Goal: Transaction & Acquisition: Purchase product/service

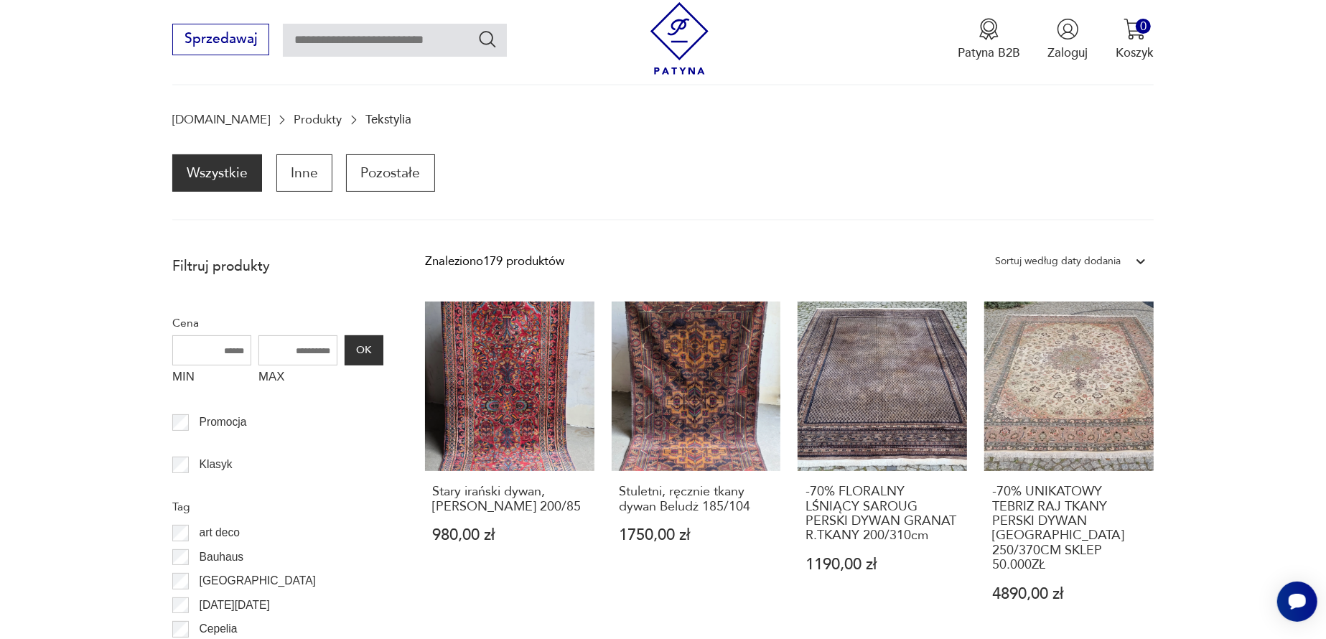
scroll to position [190, 0]
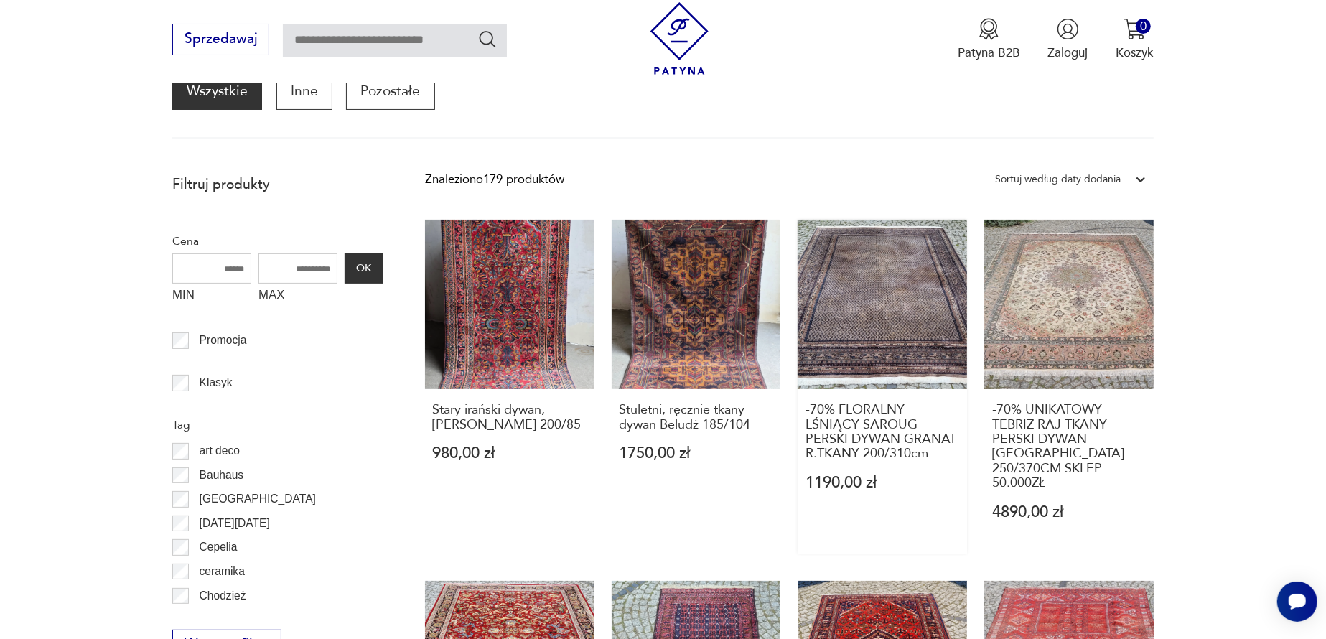
click at [863, 322] on link "-70% FLORALNY LŚNIĄCY SAROUG PERSKI DYWAN GRANAT R.TKANY 200/310cm 1190,00 zł" at bounding box center [882, 386] width 169 height 333
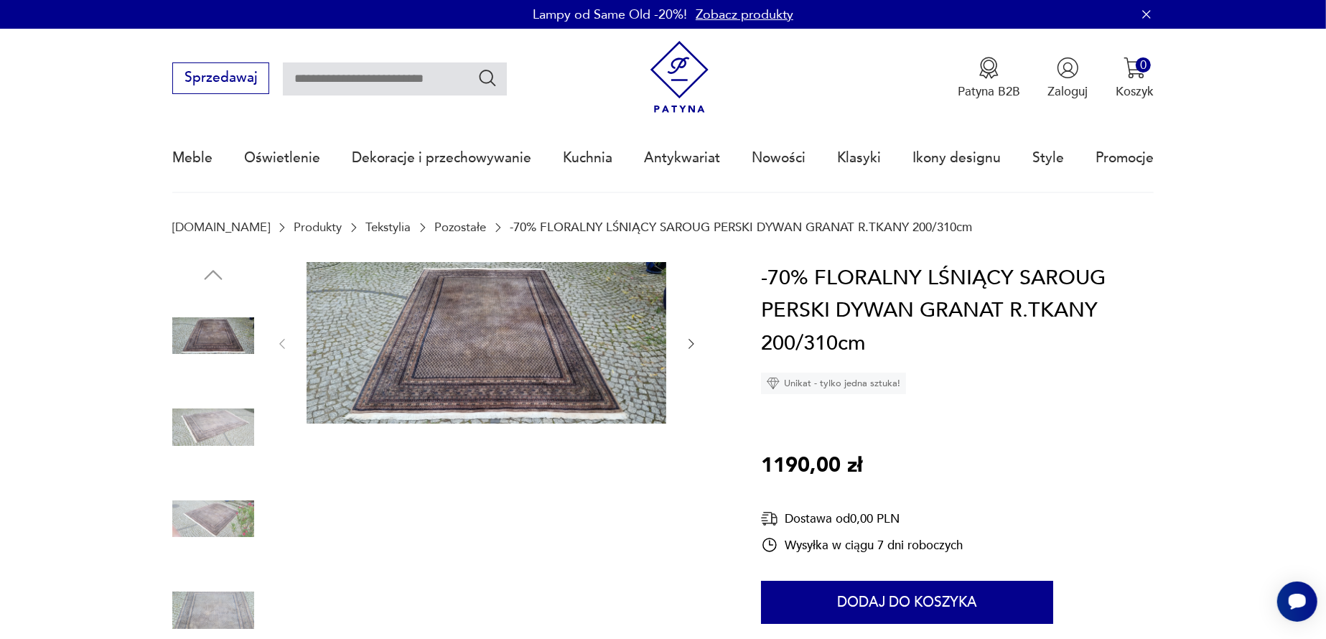
click at [510, 359] on img at bounding box center [487, 343] width 360 height 162
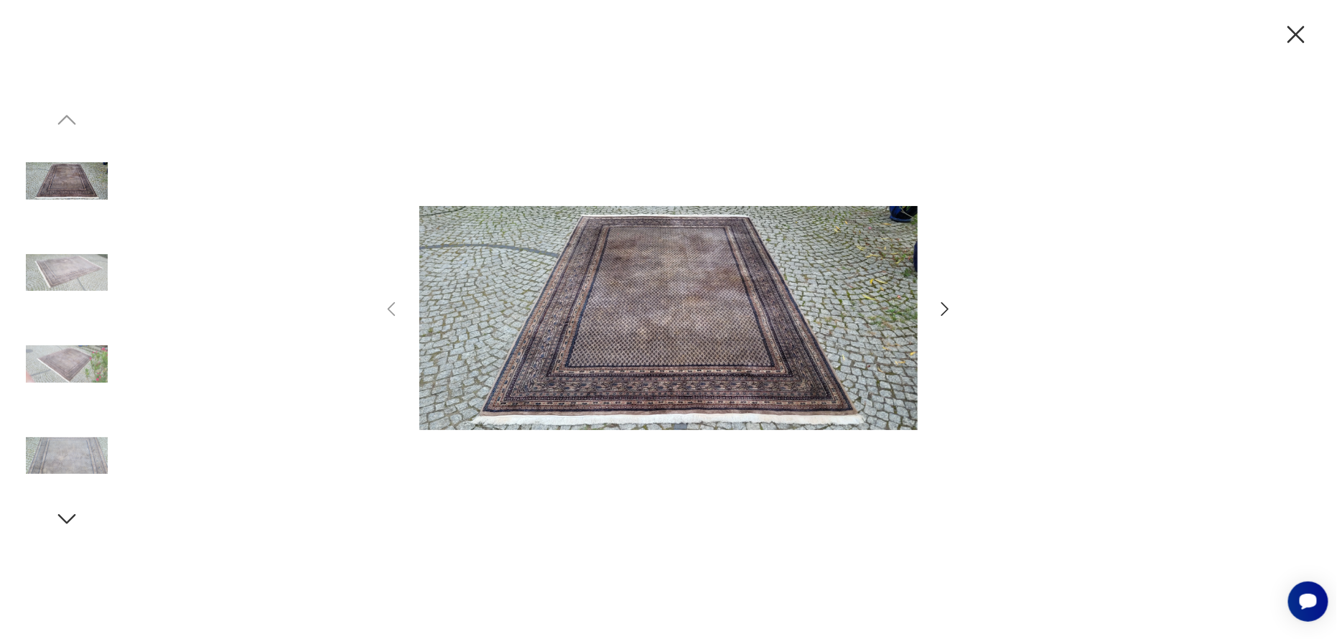
click at [946, 305] on icon "button" at bounding box center [945, 309] width 21 height 21
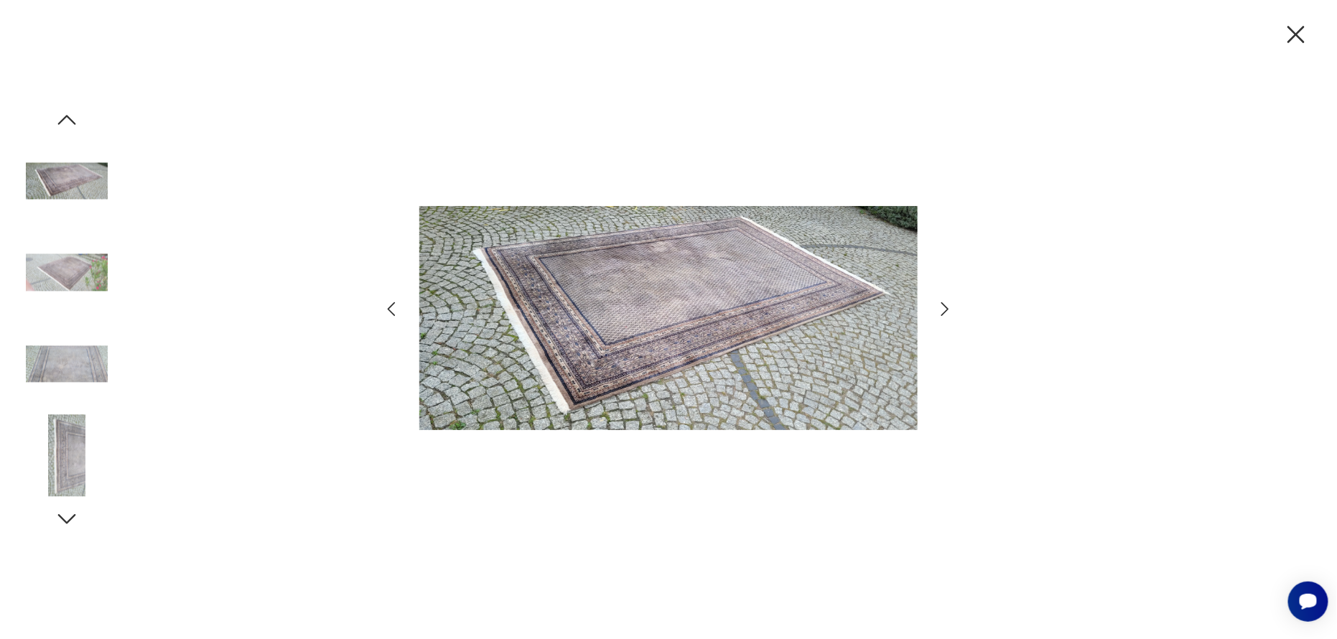
click at [946, 305] on icon "button" at bounding box center [945, 309] width 21 height 21
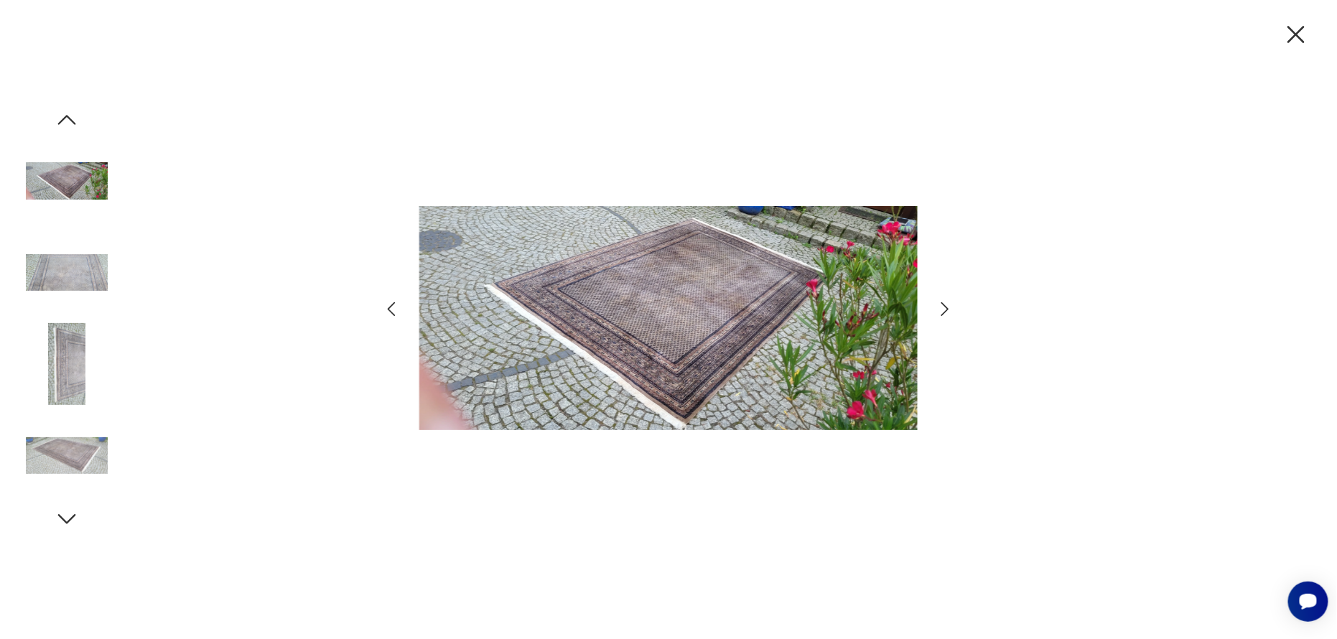
click at [946, 305] on icon "button" at bounding box center [945, 309] width 21 height 21
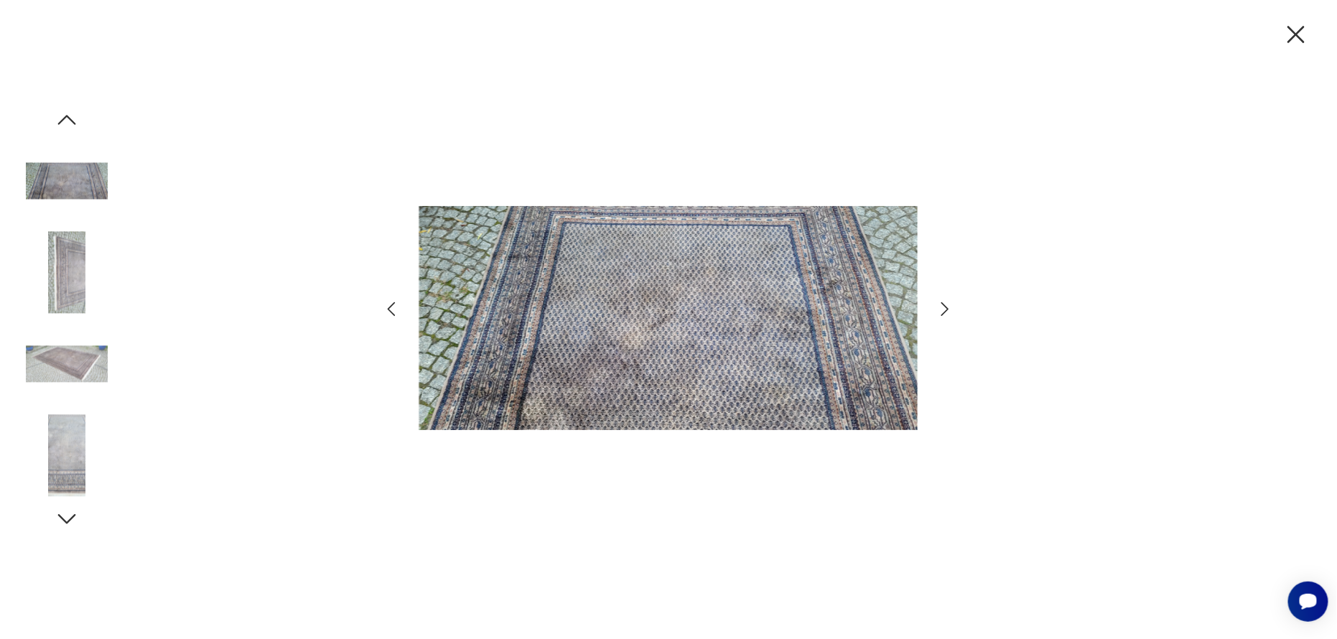
click at [946, 305] on icon "button" at bounding box center [945, 309] width 21 height 21
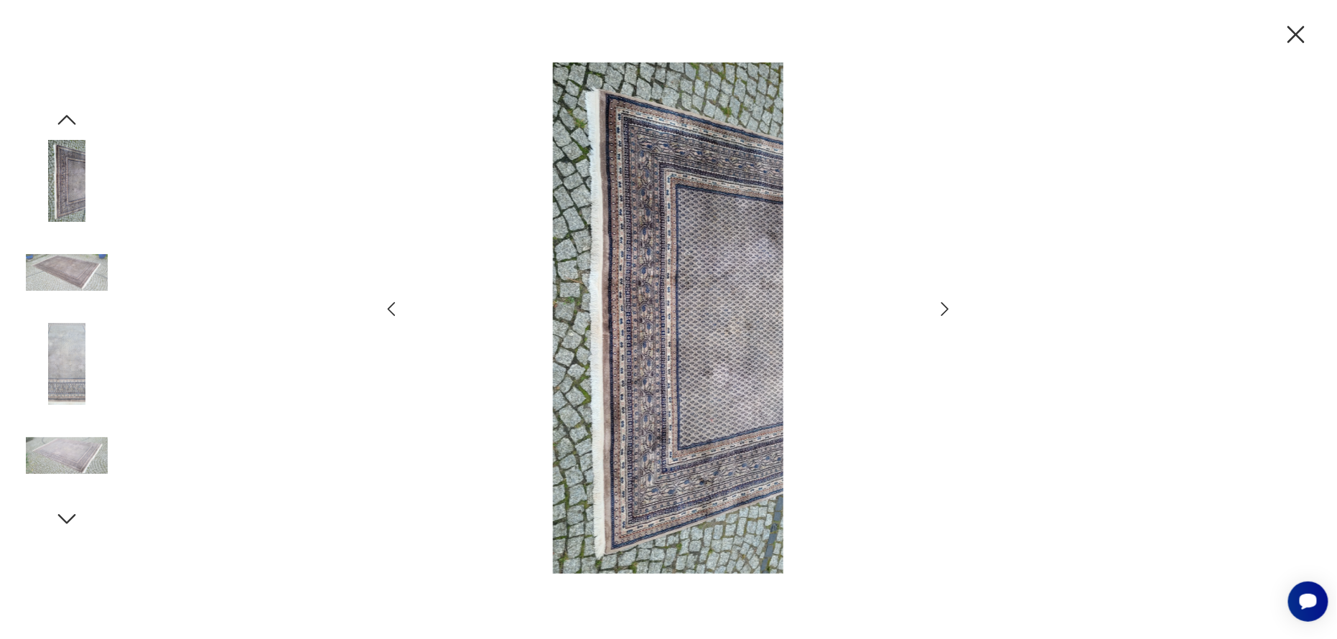
click at [946, 305] on icon "button" at bounding box center [945, 309] width 21 height 21
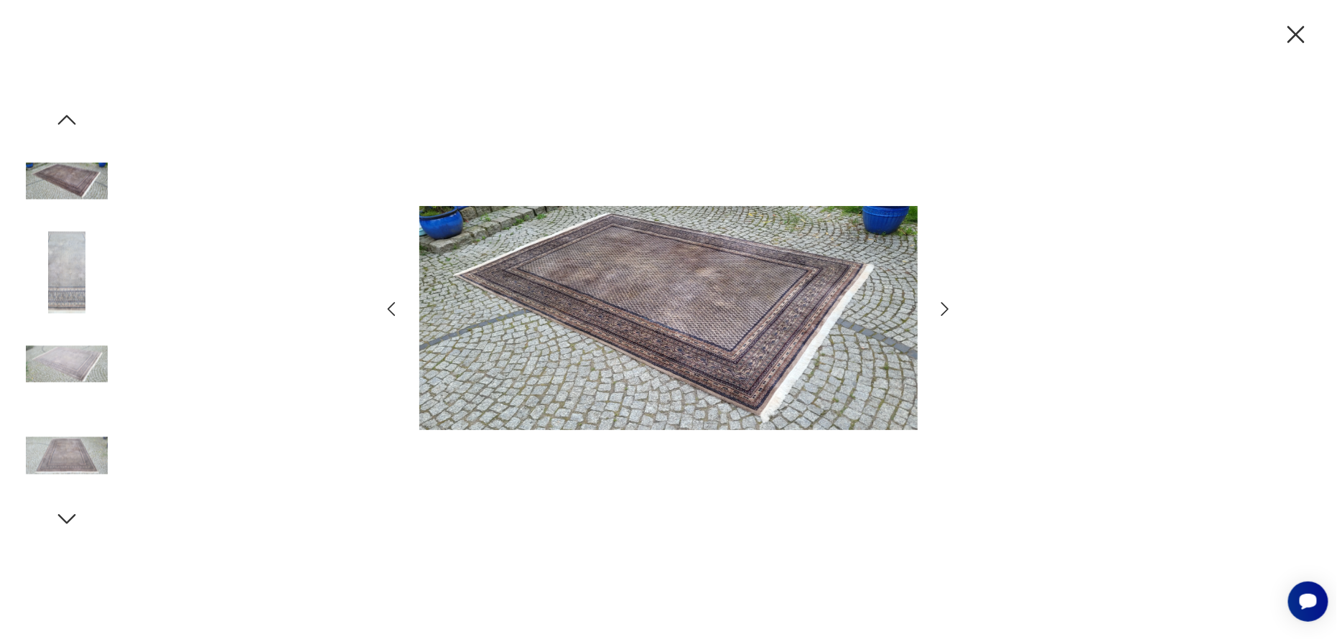
click at [946, 305] on icon "button" at bounding box center [945, 309] width 21 height 21
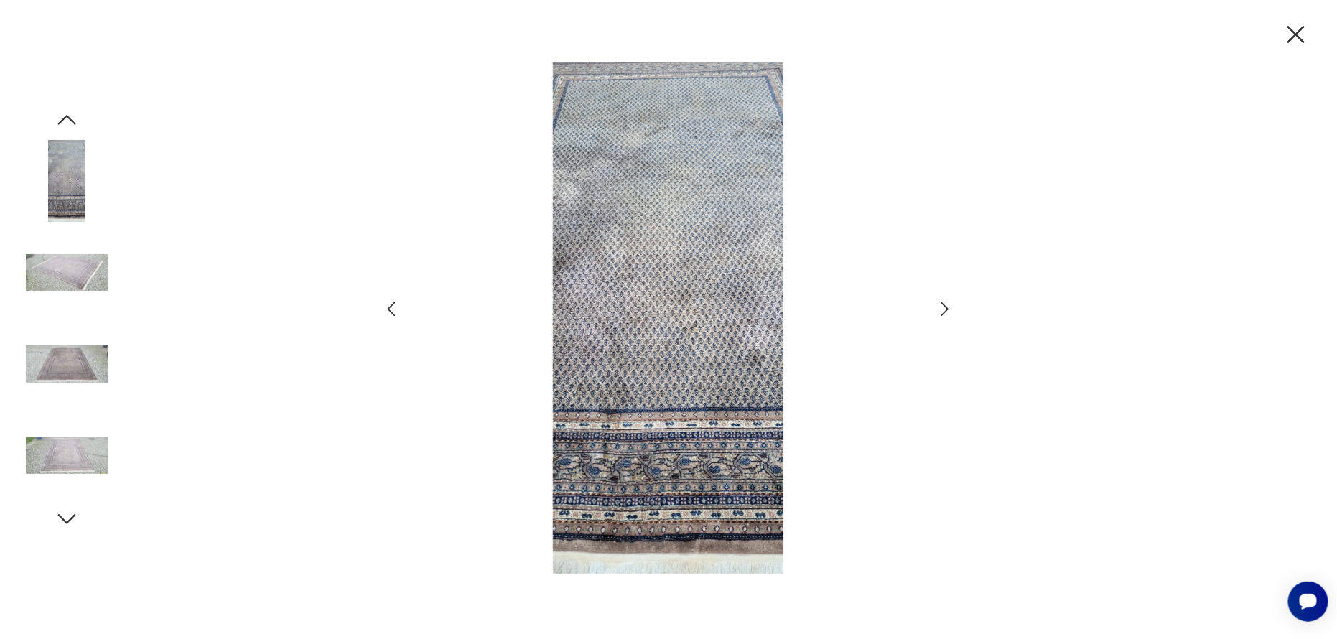
click at [946, 305] on icon "button" at bounding box center [945, 309] width 21 height 21
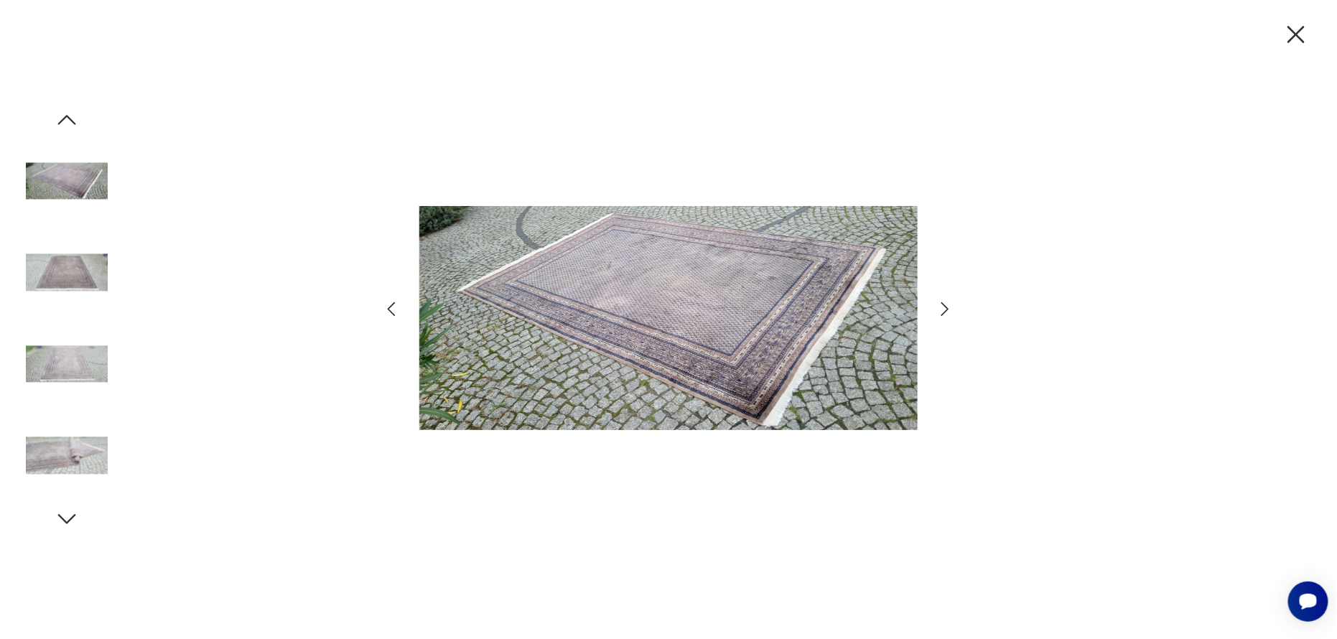
click at [946, 305] on icon "button" at bounding box center [945, 309] width 21 height 21
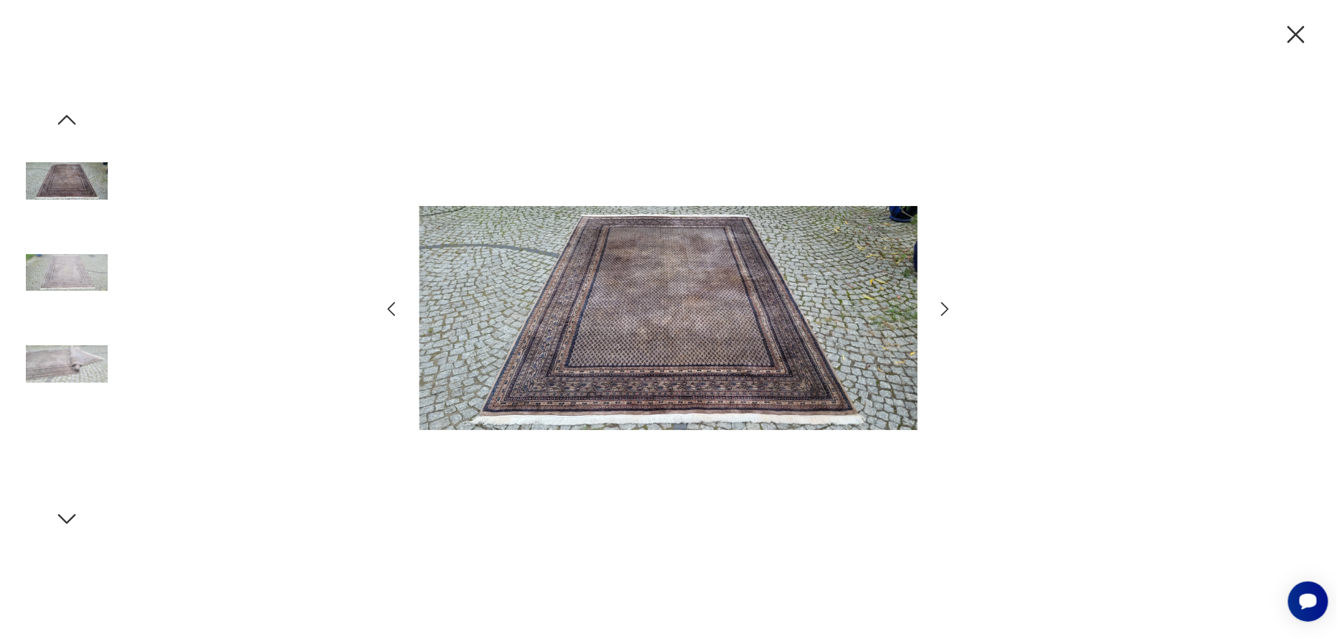
click at [946, 305] on icon "button" at bounding box center [945, 309] width 21 height 21
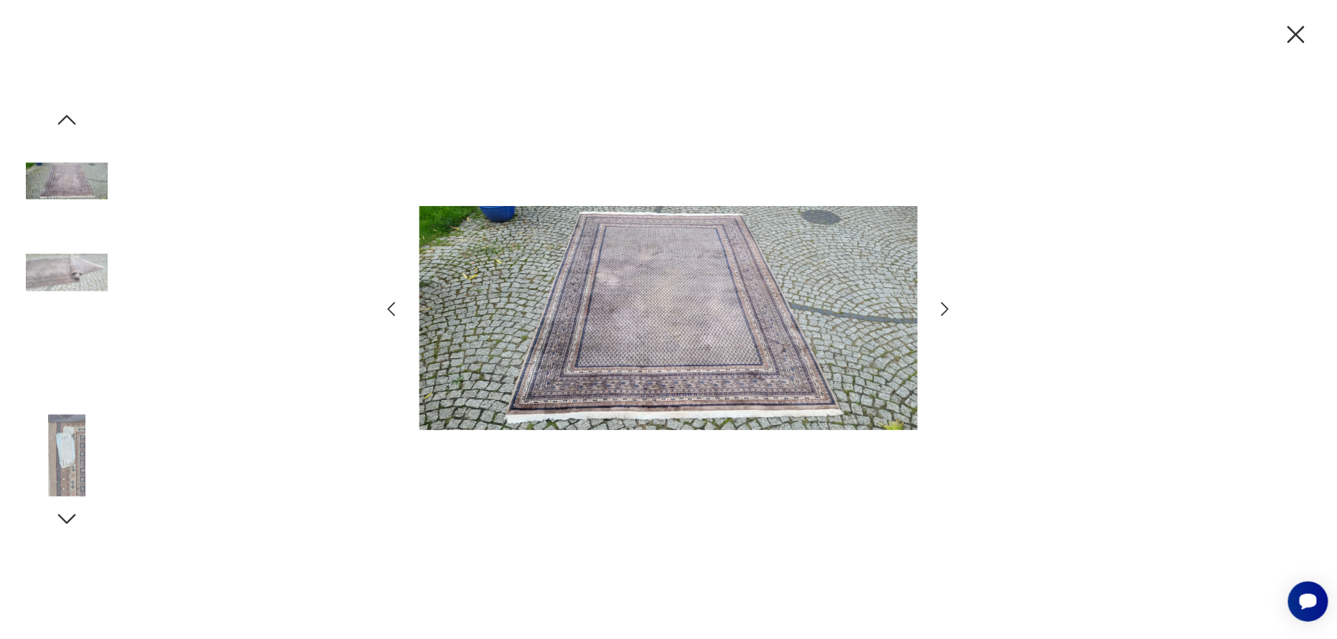
click at [946, 305] on icon "button" at bounding box center [945, 309] width 21 height 21
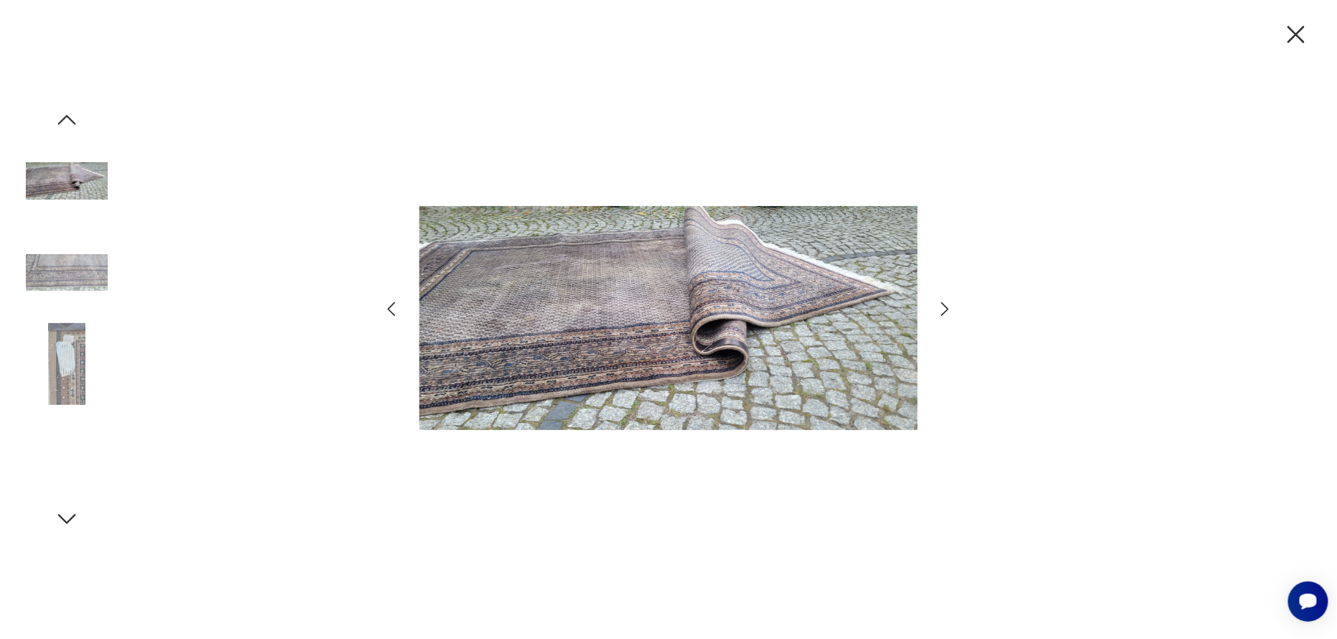
click at [946, 305] on icon "button" at bounding box center [945, 309] width 21 height 21
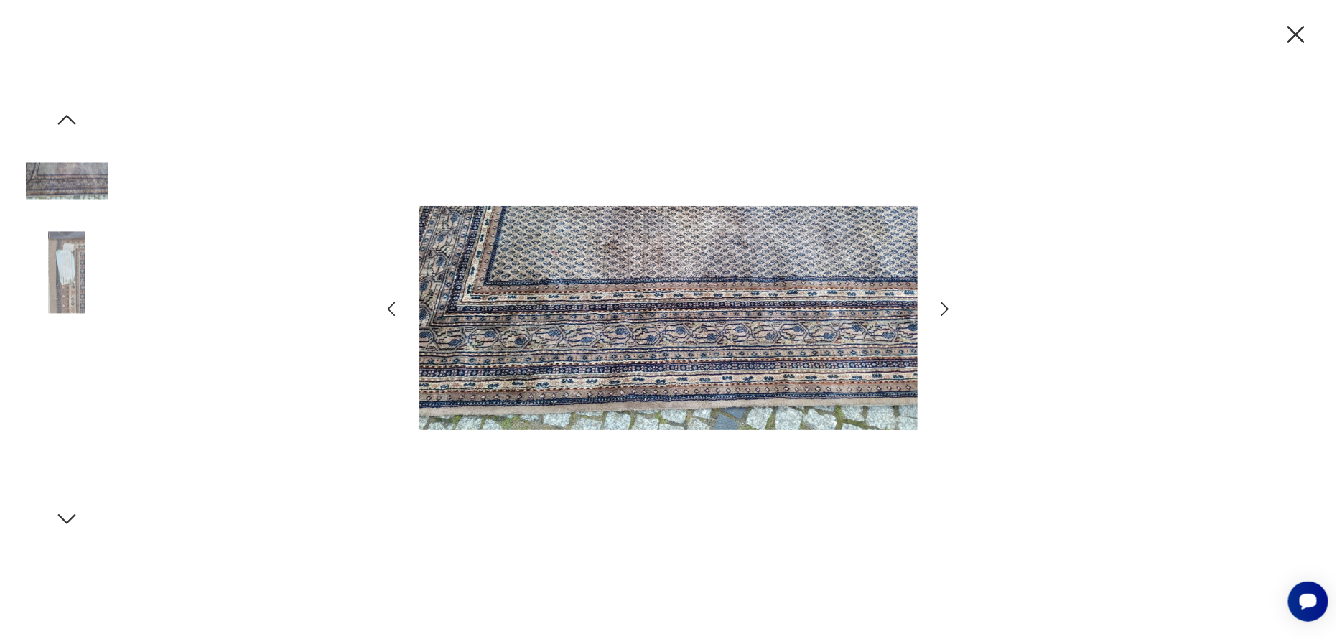
click at [946, 305] on icon "button" at bounding box center [945, 309] width 21 height 21
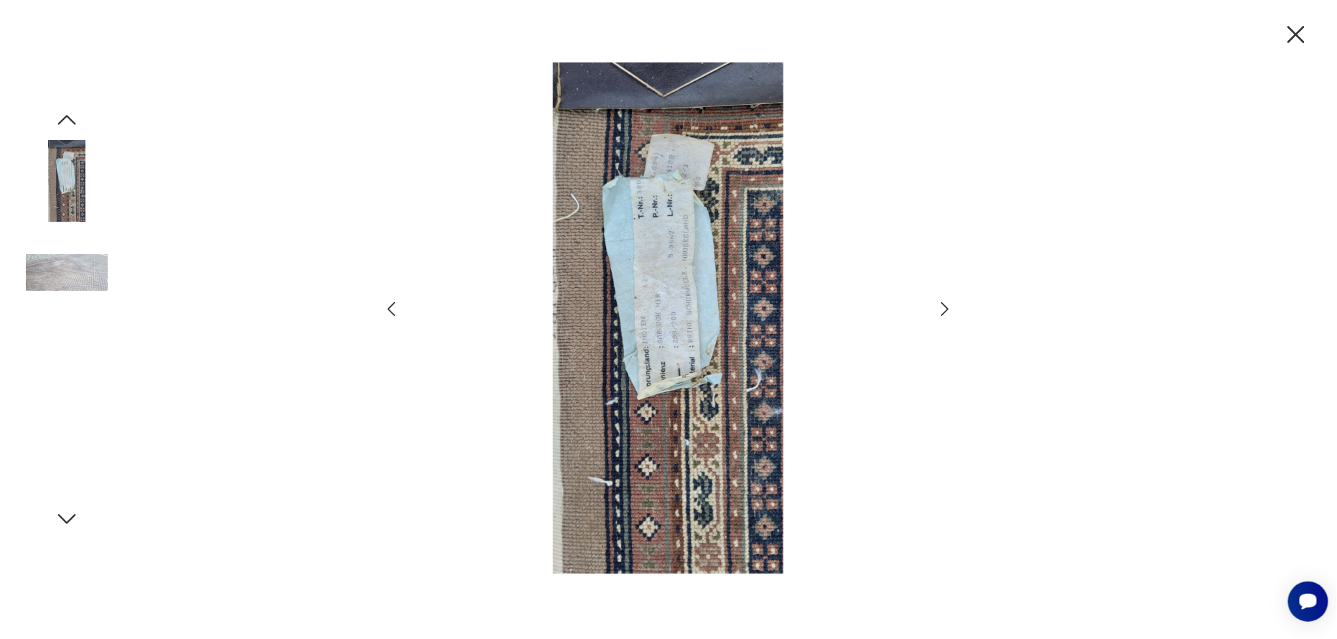
click at [946, 305] on icon "button" at bounding box center [945, 309] width 21 height 21
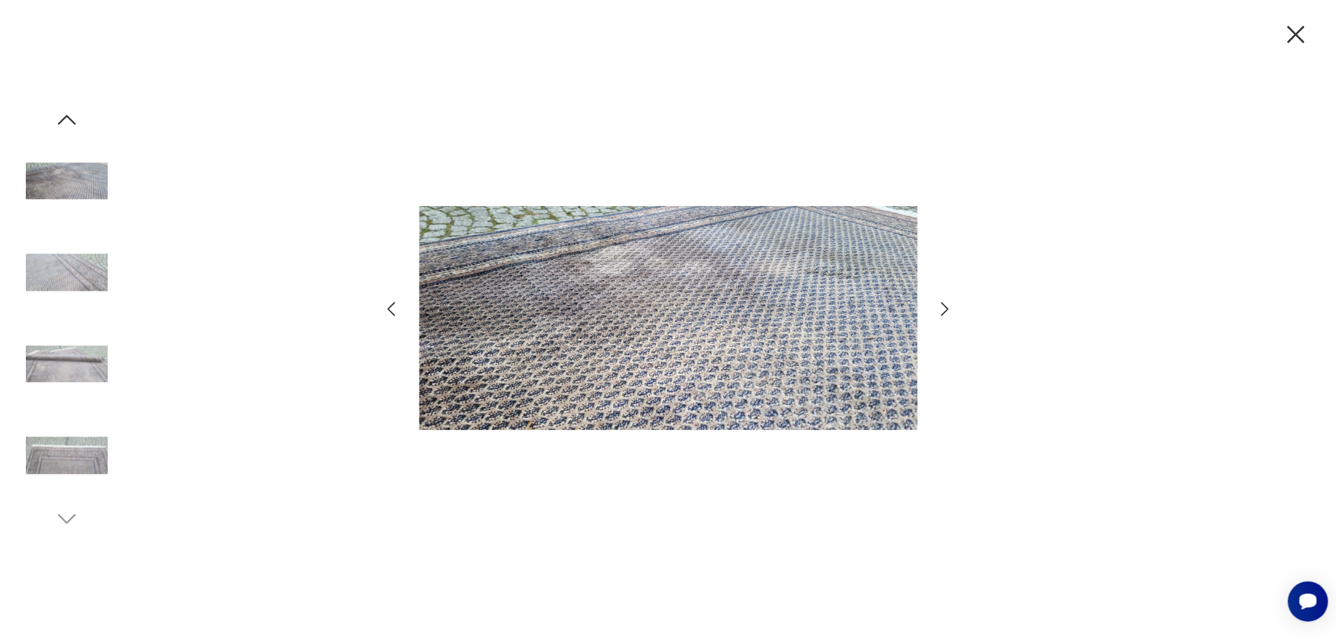
click at [389, 304] on icon "button" at bounding box center [391, 309] width 21 height 21
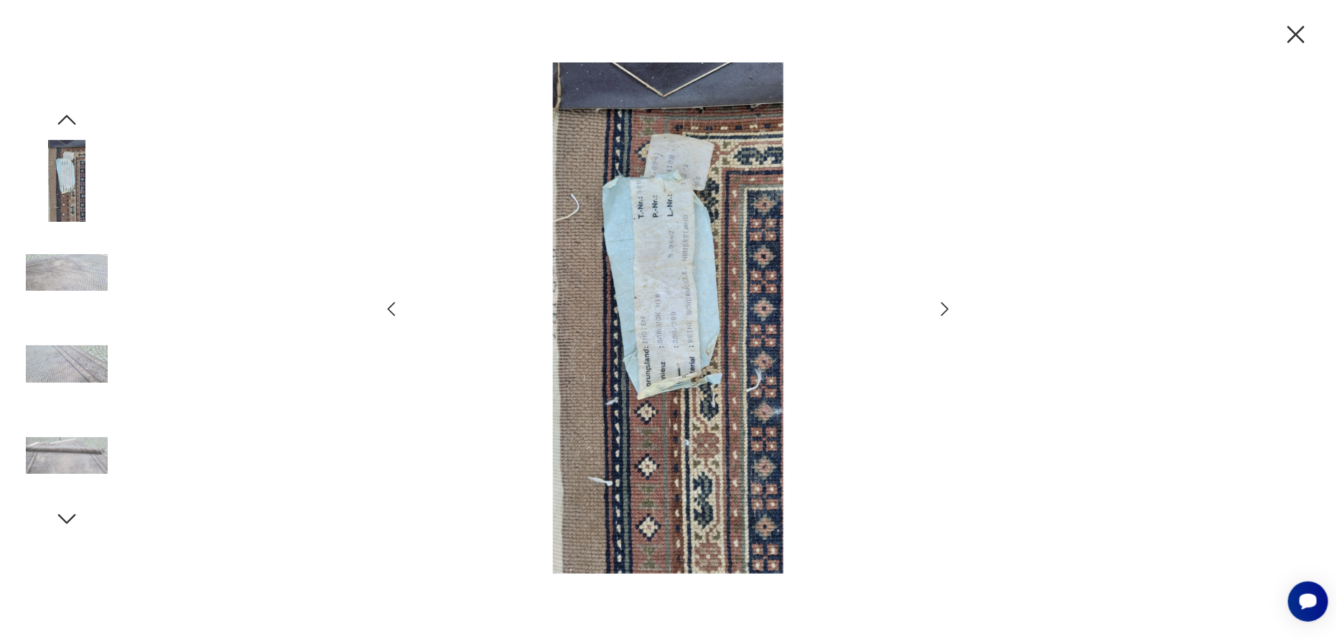
click at [942, 307] on icon "button" at bounding box center [945, 309] width 21 height 21
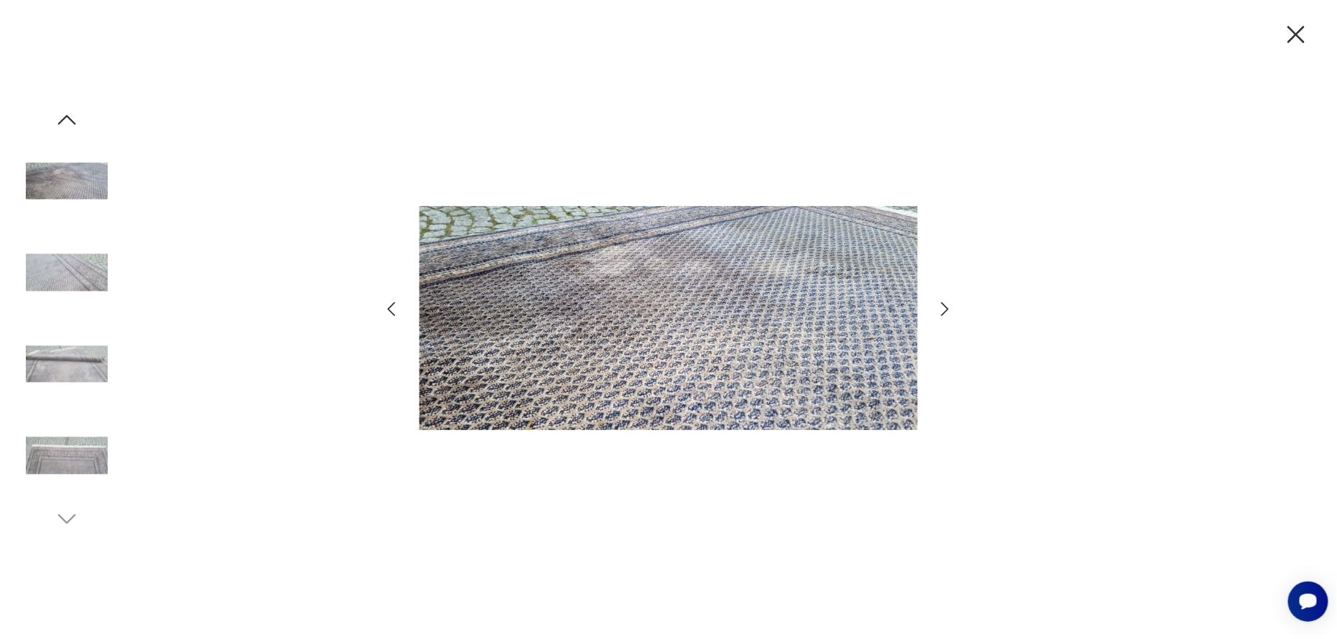
click at [1304, 29] on icon "button" at bounding box center [1296, 34] width 30 height 30
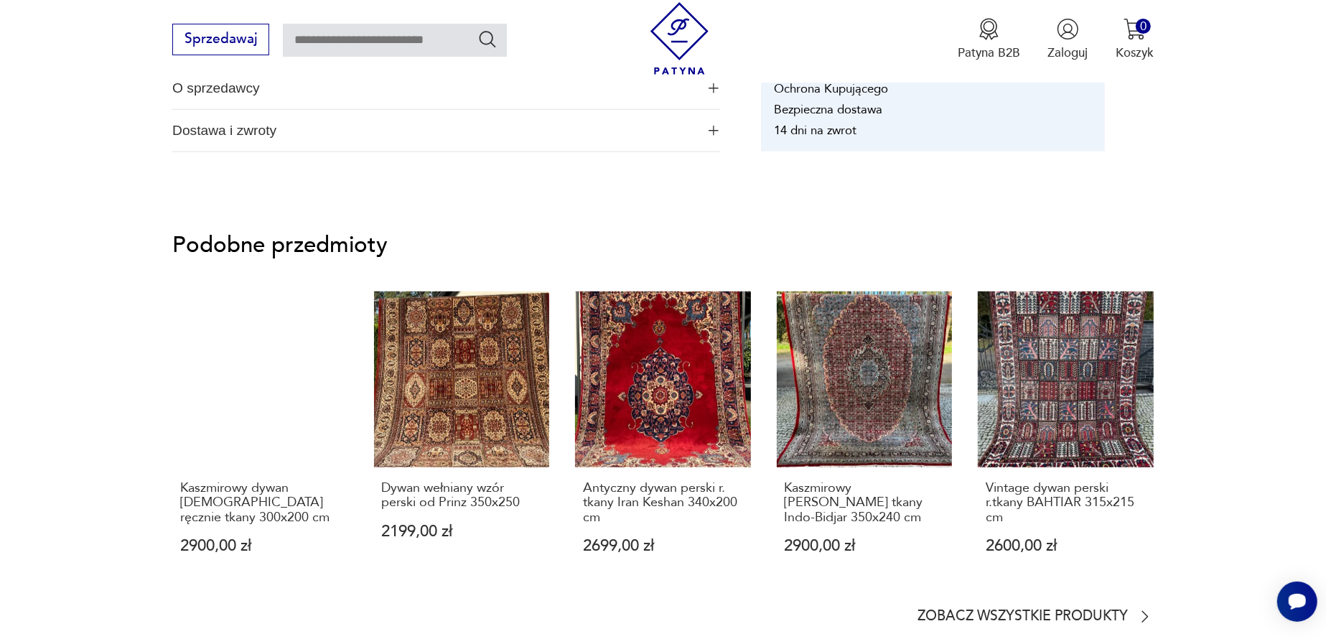
scroll to position [1005, 0]
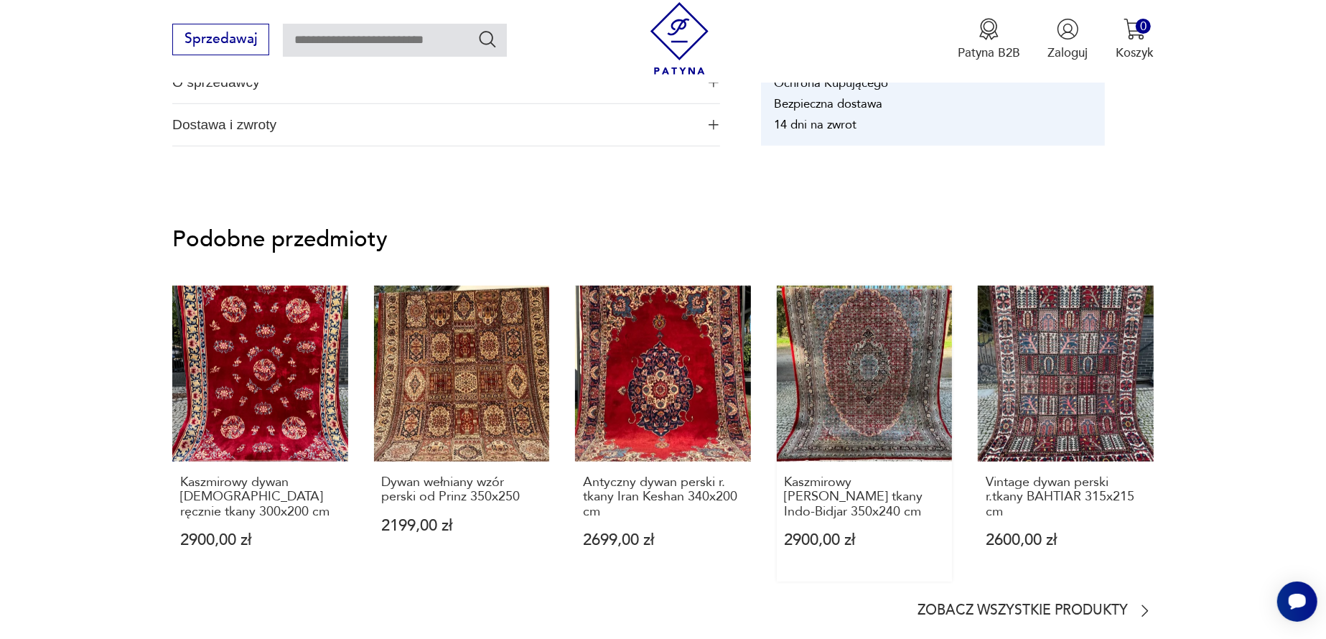
click at [880, 345] on link "Kaszmirowy [PERSON_NAME] tkany Indo-Bidjar 350x240 cm 2900,00 zł" at bounding box center [865, 434] width 176 height 296
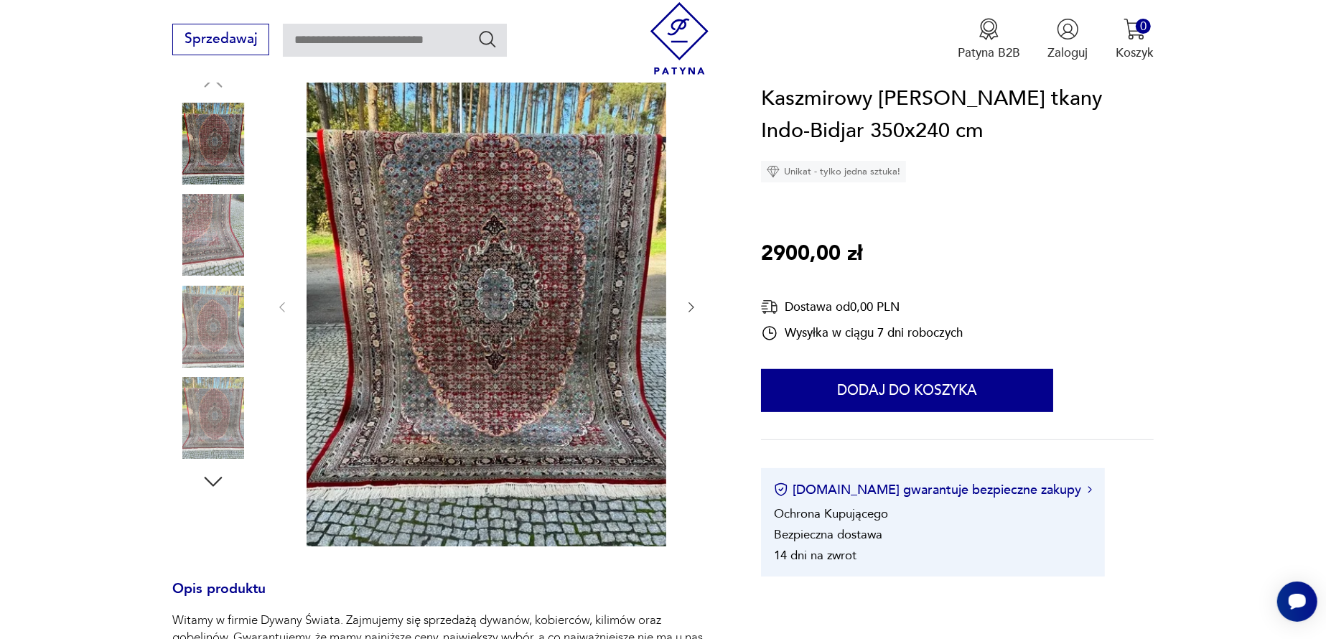
scroll to position [215, 0]
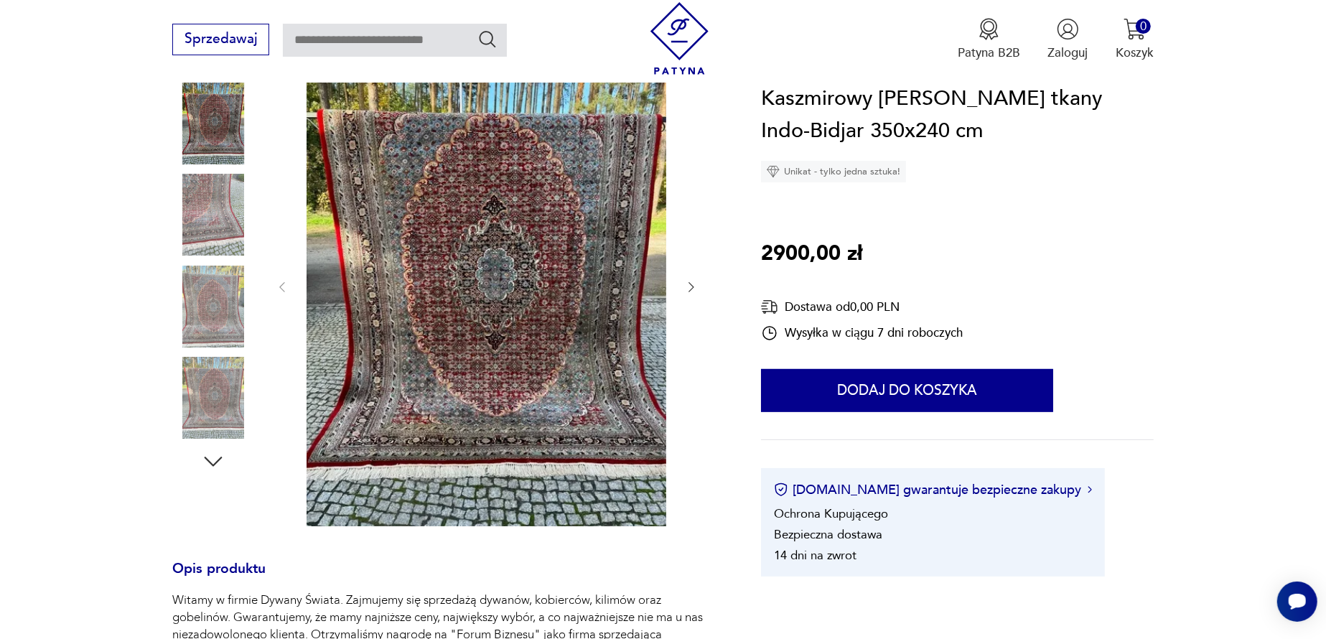
click at [530, 299] on img at bounding box center [487, 287] width 360 height 480
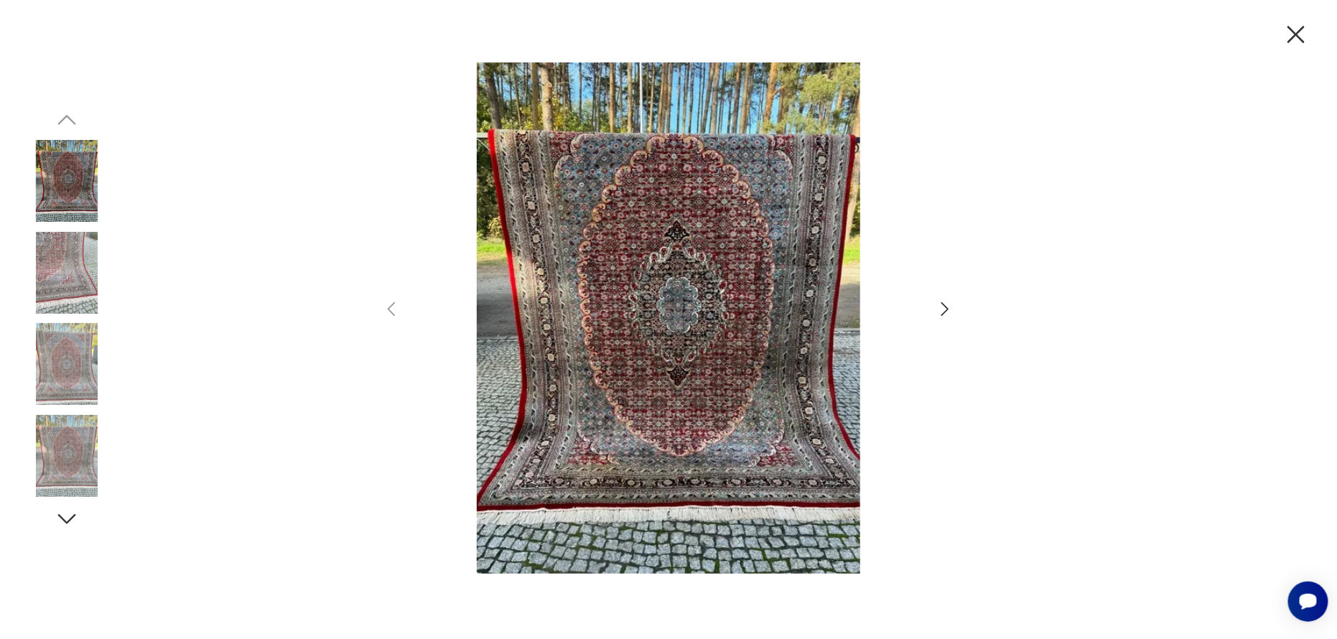
click at [947, 309] on icon "button" at bounding box center [945, 309] width 8 height 14
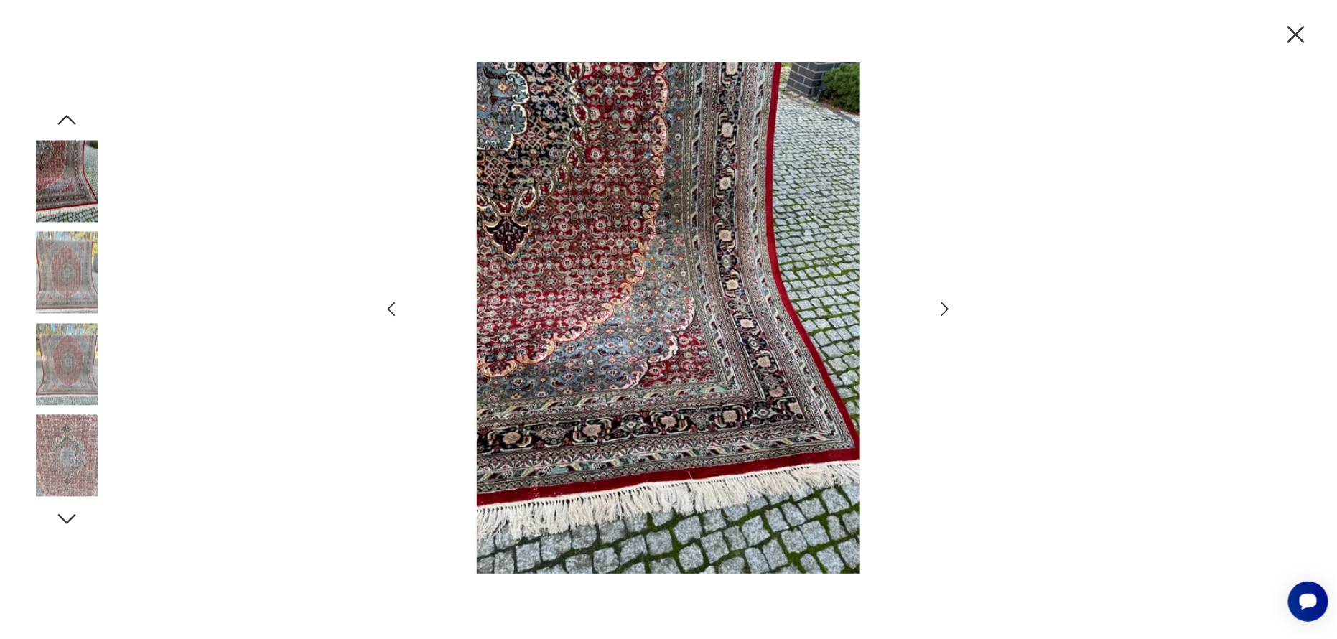
click at [947, 309] on icon "button" at bounding box center [945, 309] width 8 height 14
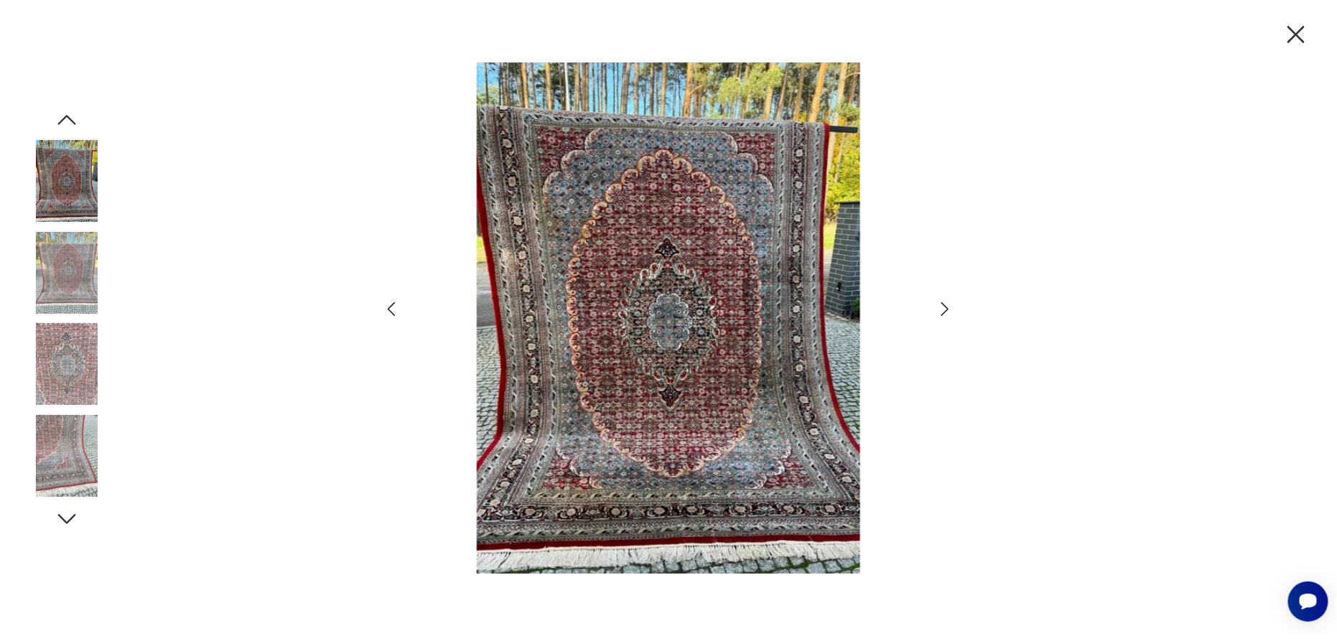
click at [947, 309] on icon "button" at bounding box center [945, 309] width 8 height 14
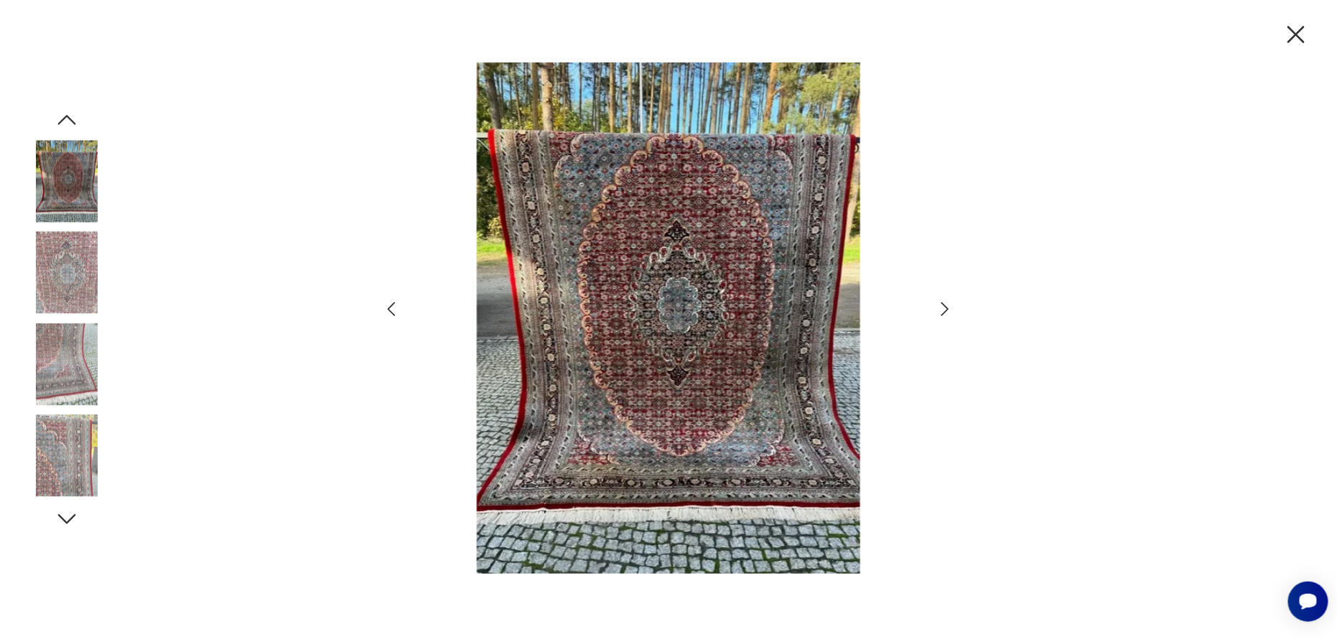
click at [947, 309] on icon "button" at bounding box center [945, 309] width 8 height 14
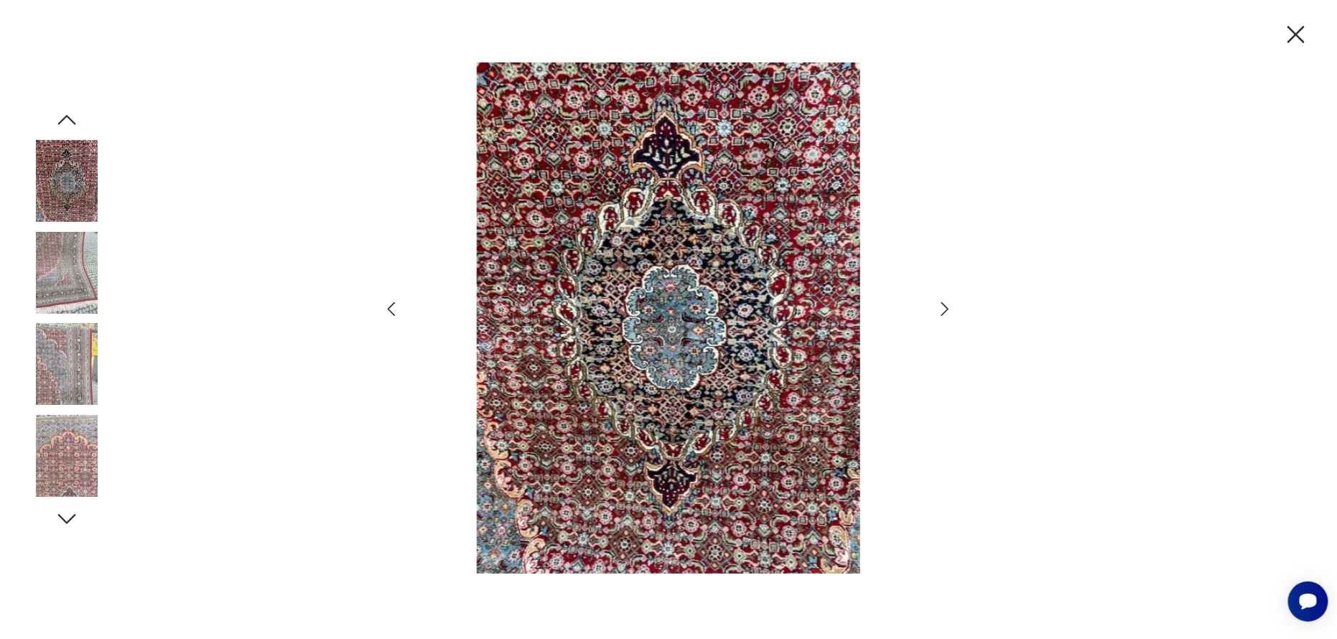
click at [947, 309] on icon "button" at bounding box center [945, 309] width 8 height 14
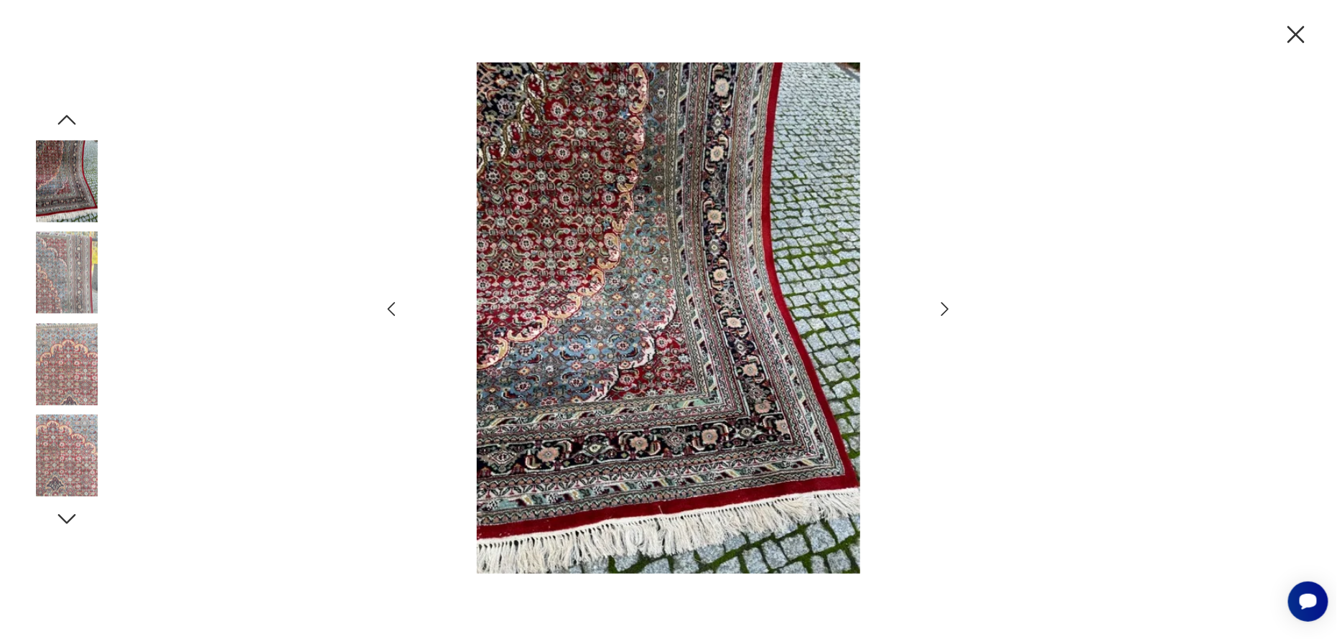
click at [947, 309] on icon "button" at bounding box center [945, 309] width 8 height 14
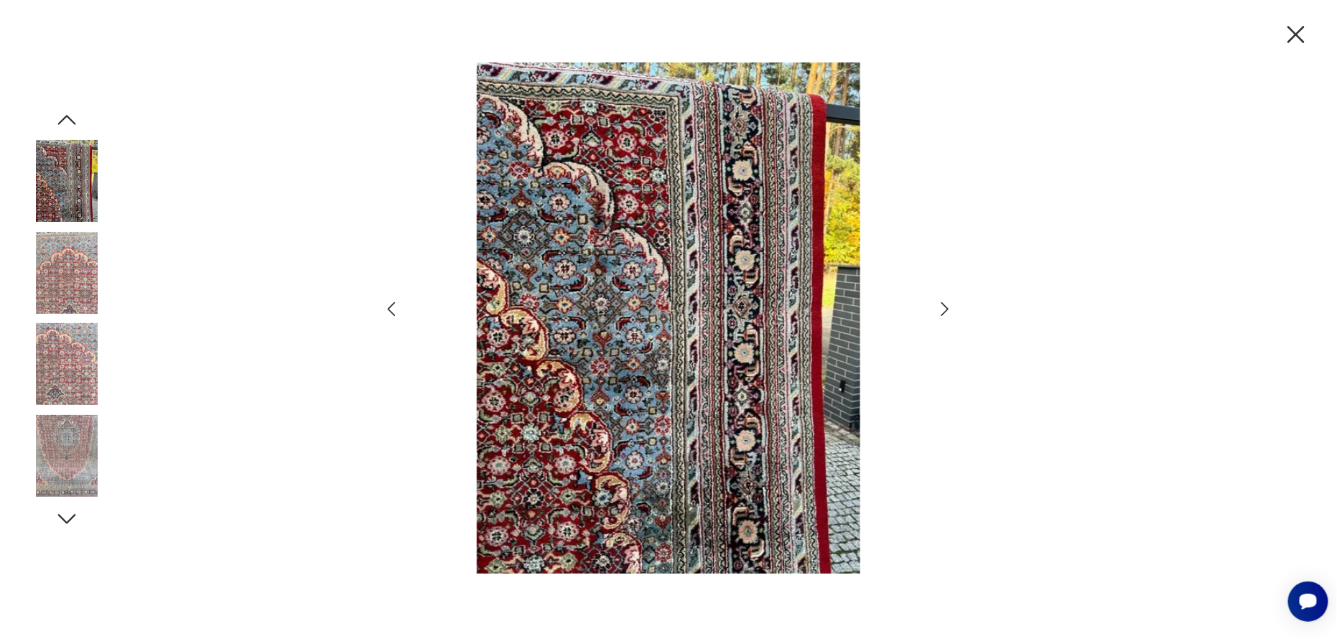
click at [947, 309] on icon "button" at bounding box center [945, 309] width 8 height 14
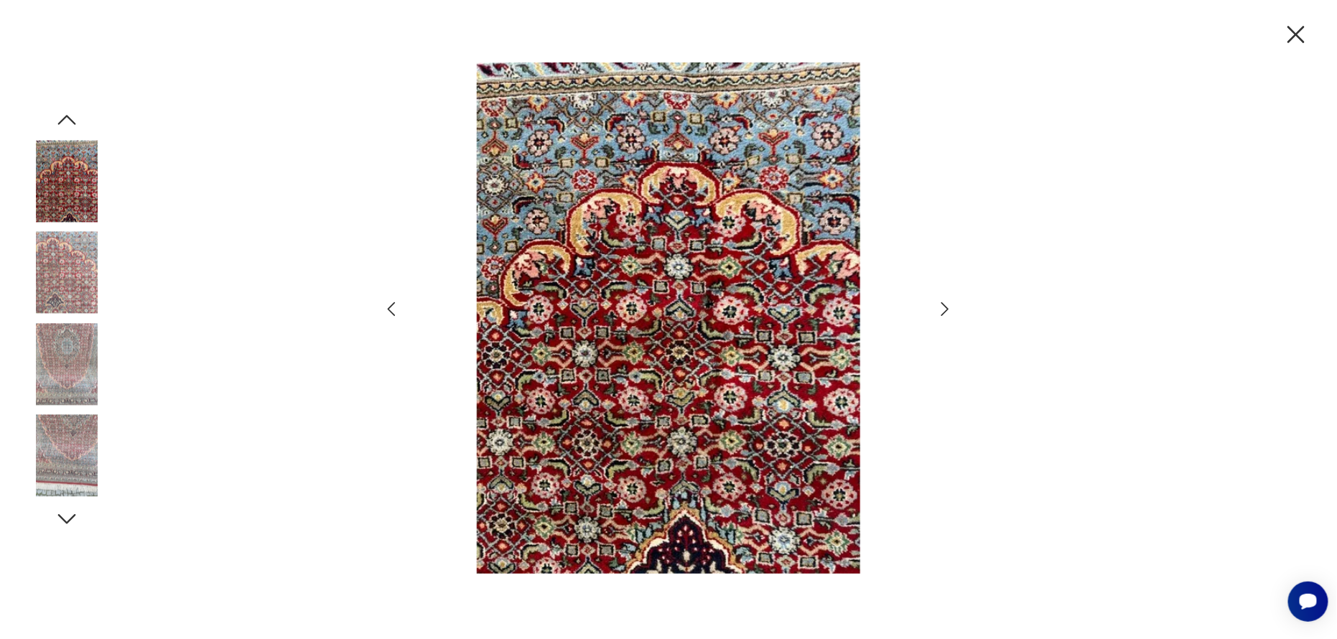
click at [947, 309] on icon "button" at bounding box center [945, 309] width 8 height 14
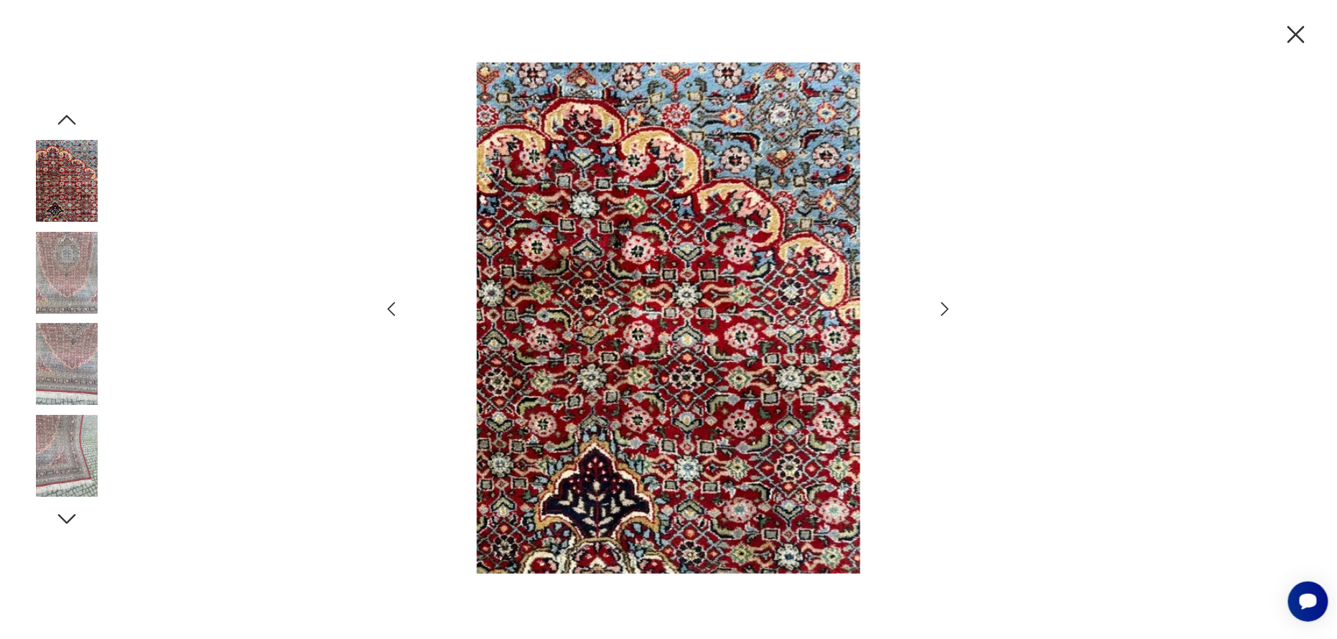
click at [947, 309] on icon "button" at bounding box center [945, 309] width 8 height 14
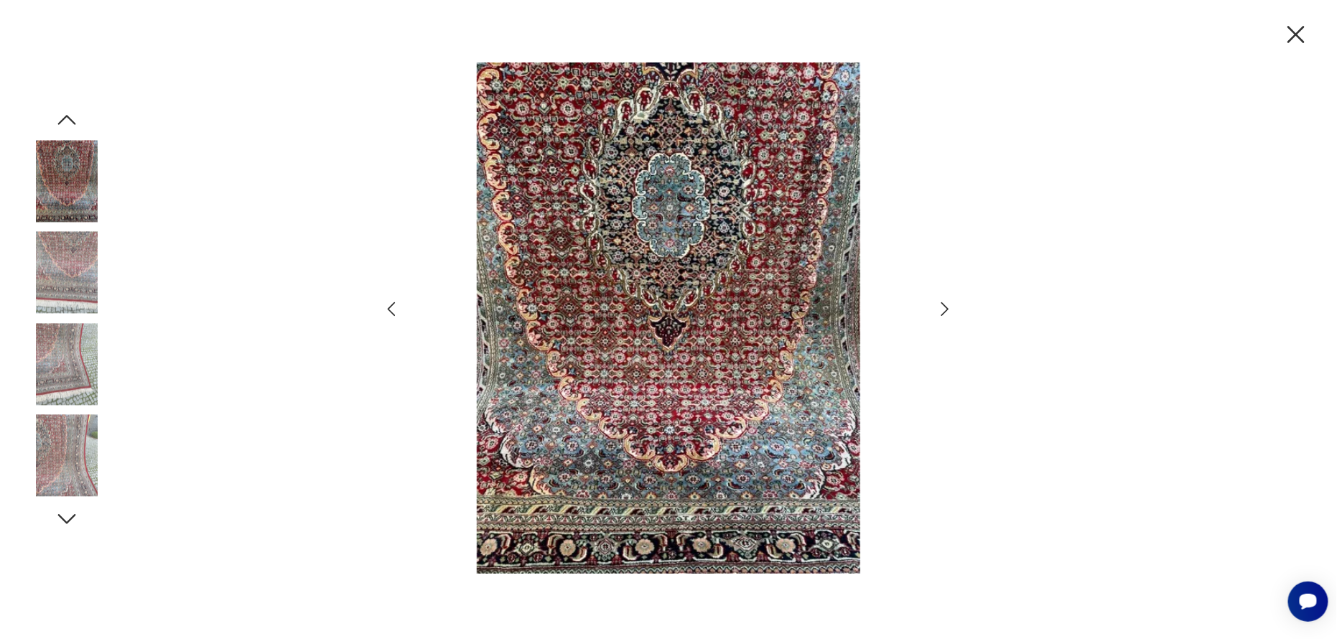
click at [947, 309] on icon "button" at bounding box center [945, 309] width 8 height 14
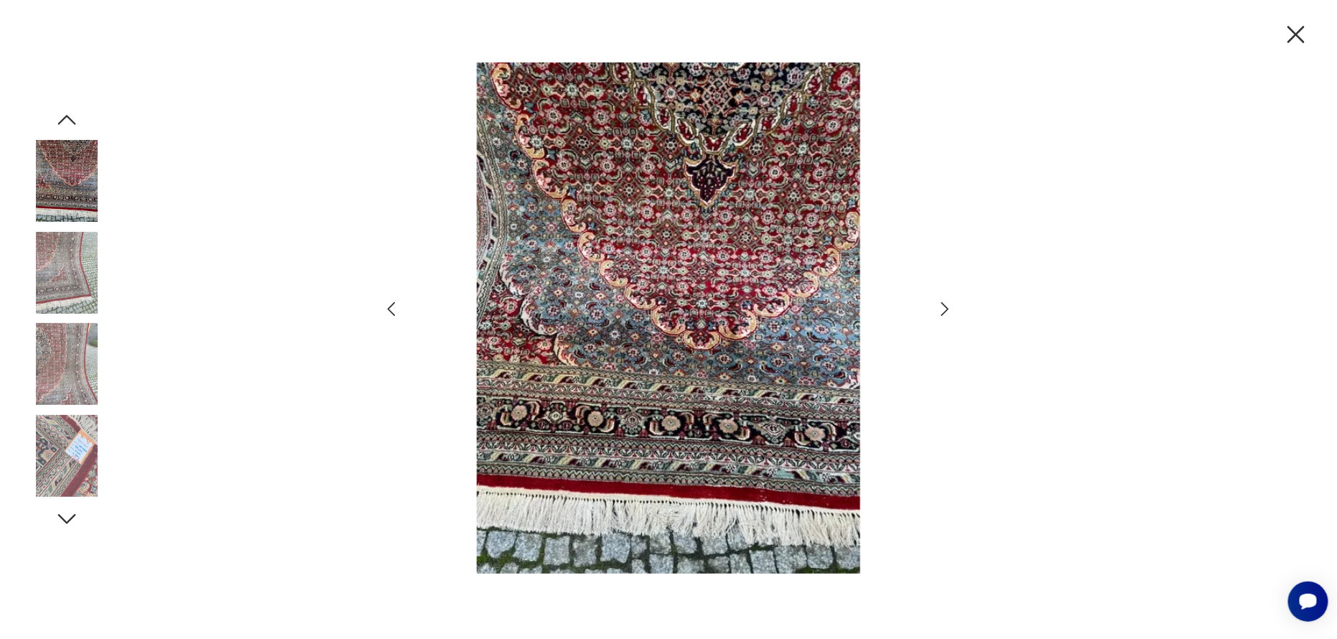
click at [1300, 39] on icon "button" at bounding box center [1295, 34] width 17 height 17
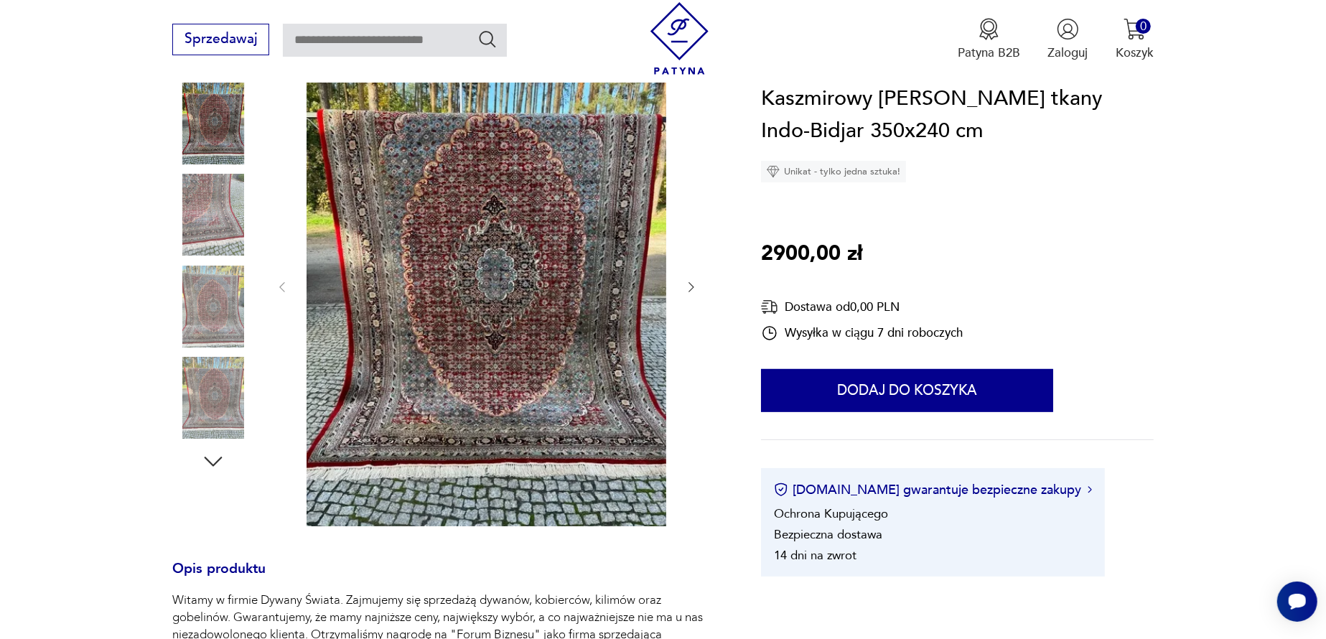
click at [770, 252] on p "2900,00 zł" at bounding box center [811, 254] width 101 height 33
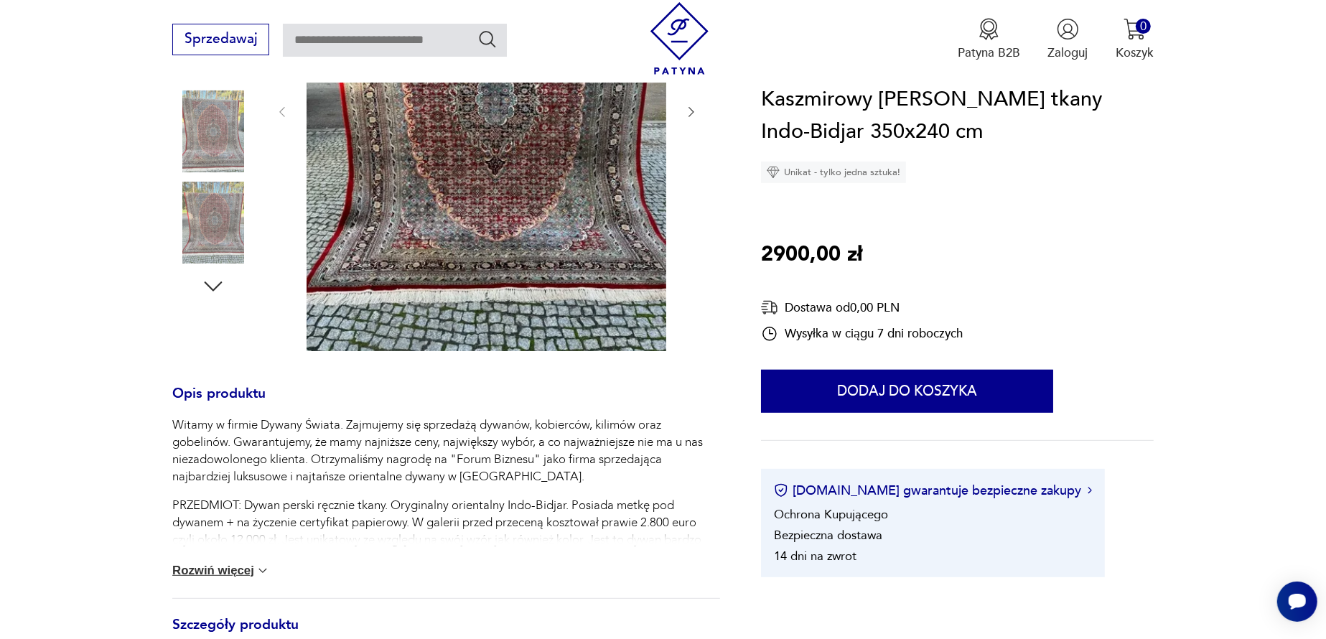
scroll to position [431, 0]
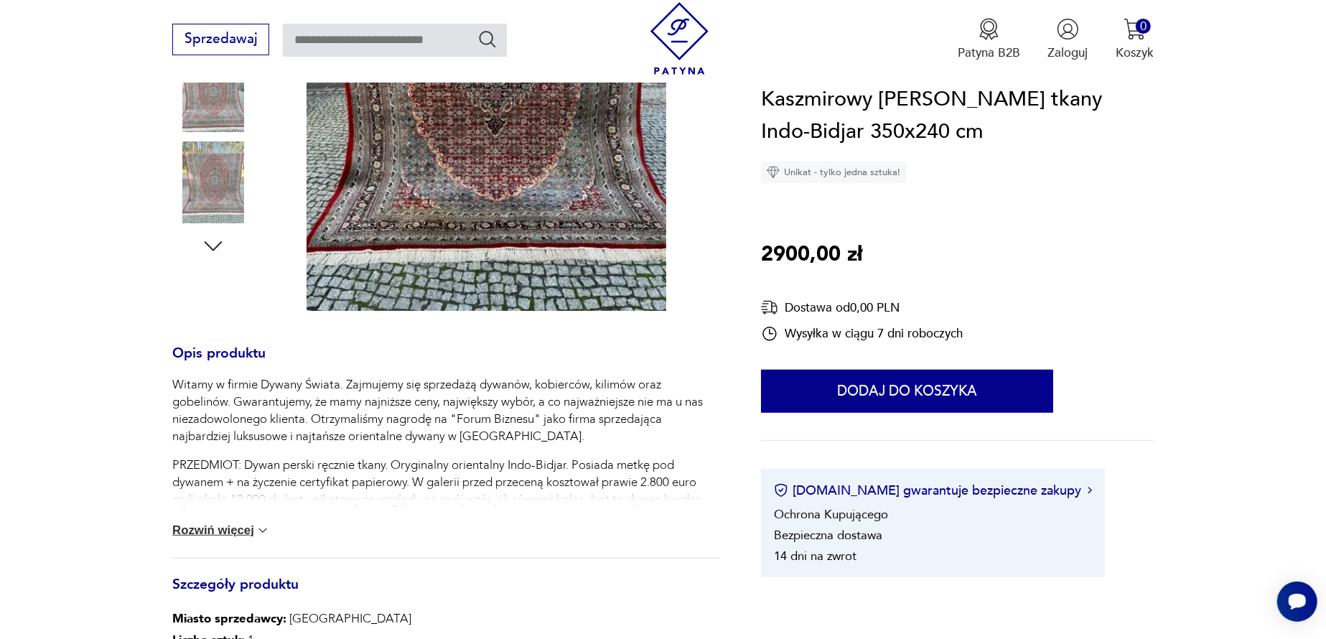
click at [258, 531] on img at bounding box center [263, 530] width 14 height 14
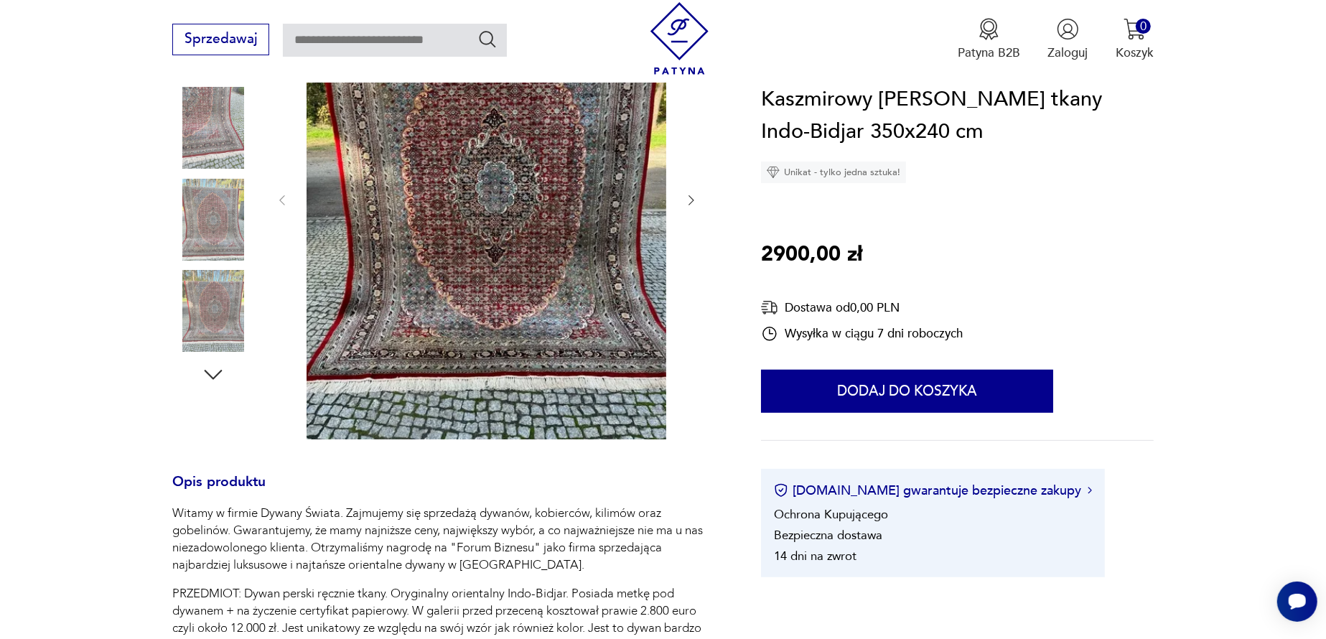
scroll to position [144, 0]
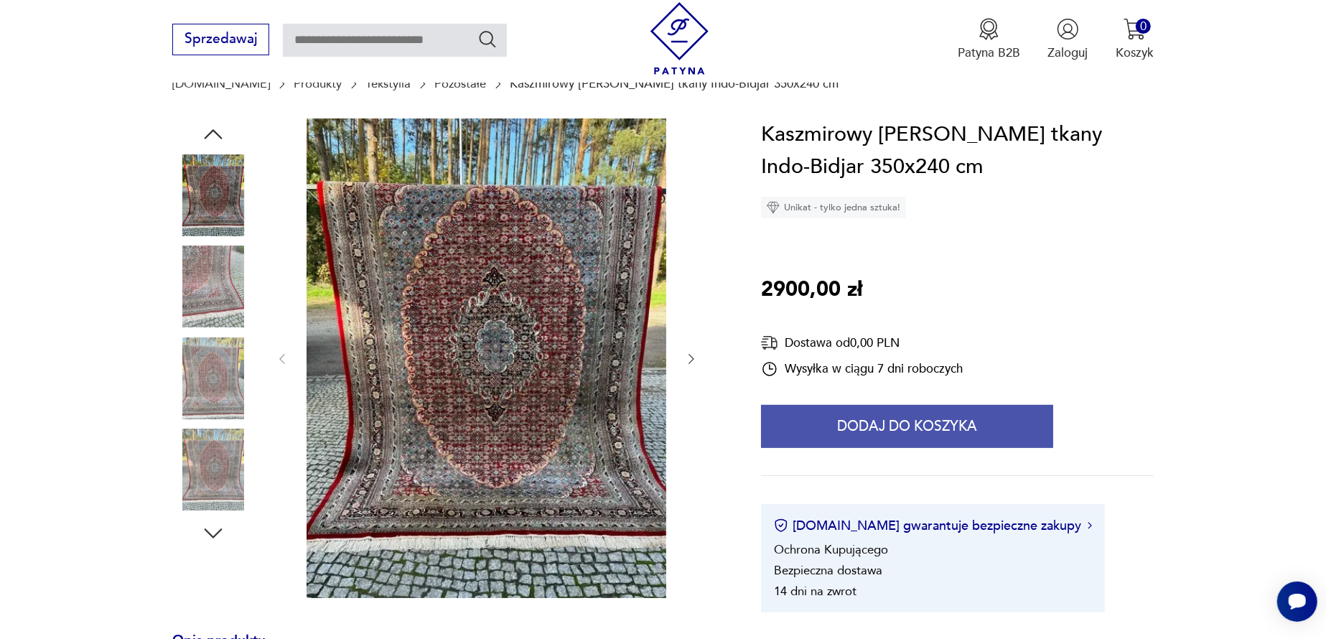
click at [892, 436] on button "Dodaj do koszyka" at bounding box center [907, 426] width 292 height 43
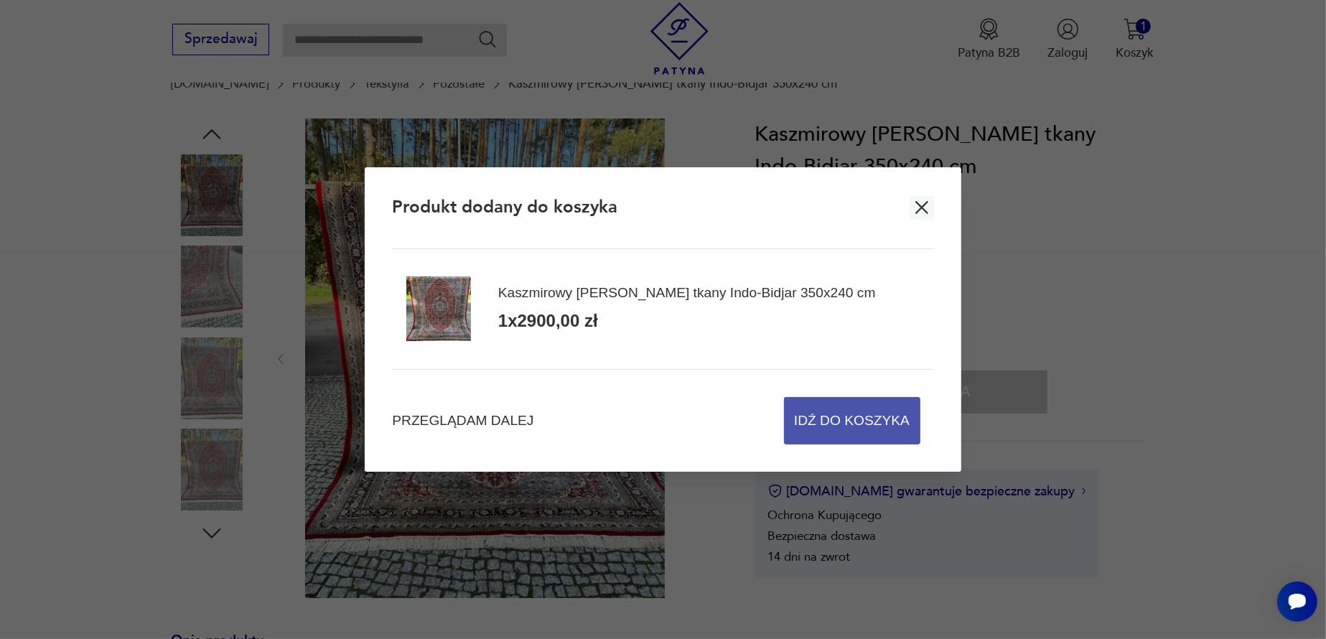
click at [829, 411] on span "Idź do koszyka" at bounding box center [852, 421] width 116 height 46
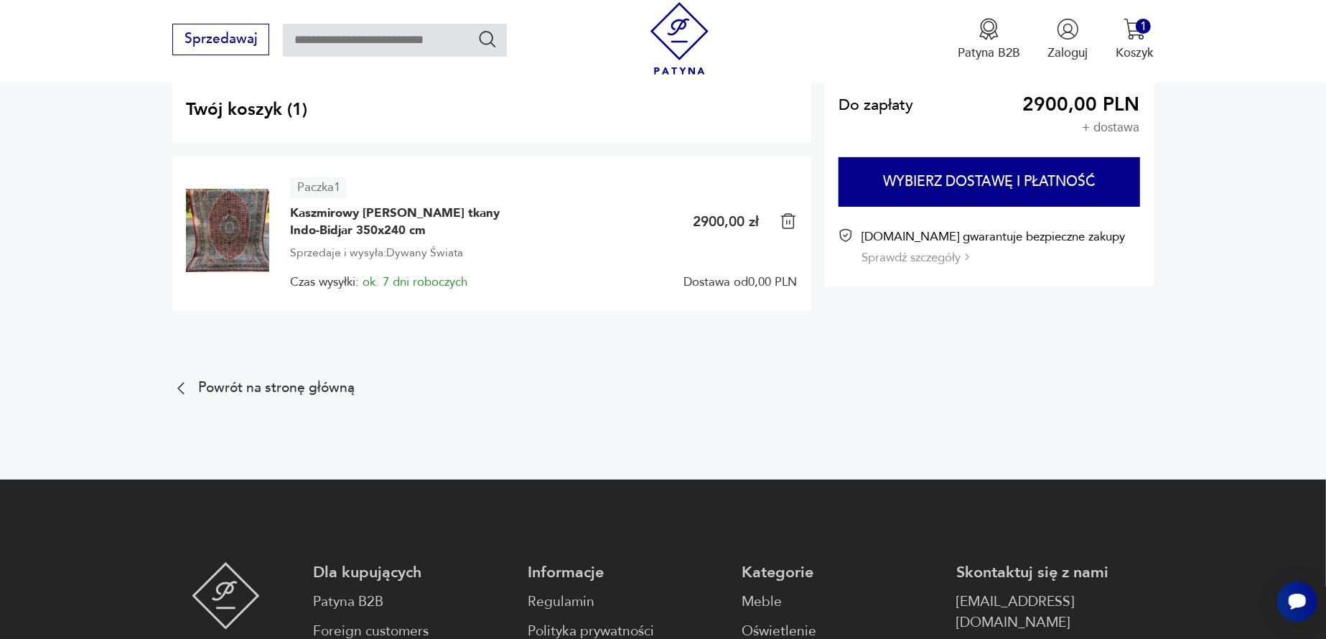
click at [701, 220] on p "2900,00 zł" at bounding box center [726, 221] width 66 height 19
click at [788, 219] on img at bounding box center [788, 220] width 17 height 17
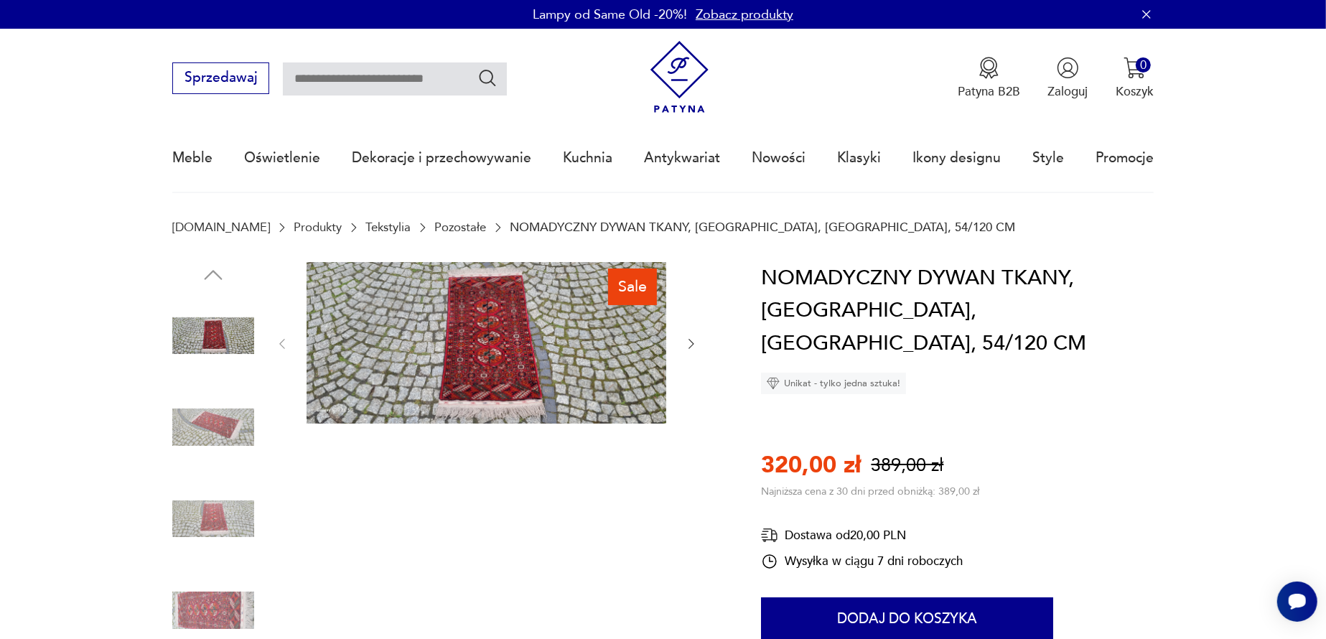
click at [365, 225] on link "Tekstylia" at bounding box center [387, 227] width 45 height 14
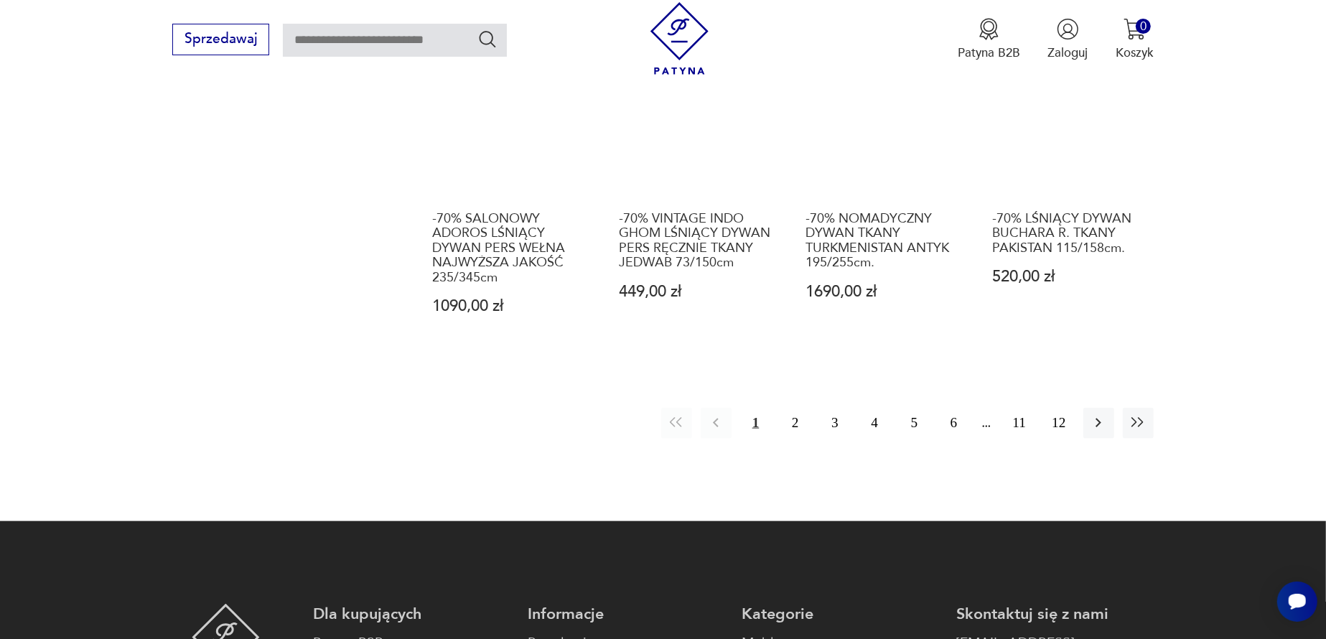
scroll to position [1411, 0]
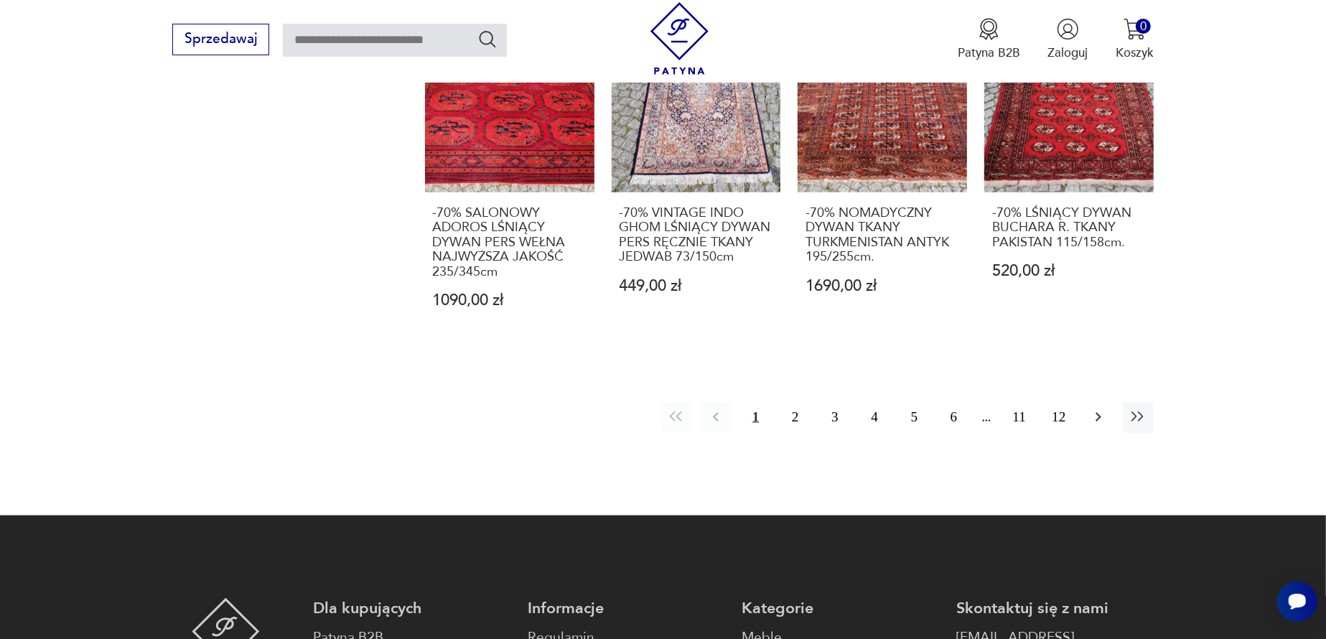
click at [1098, 413] on icon "button" at bounding box center [1098, 417] width 6 height 9
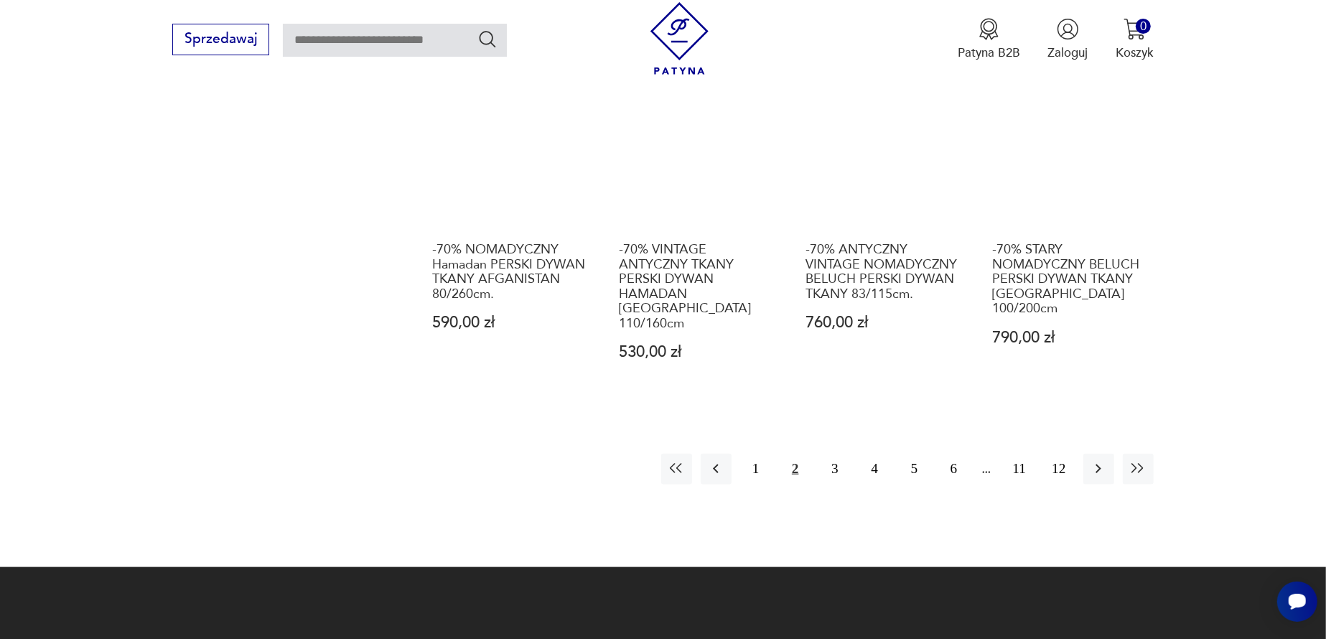
scroll to position [1503, 0]
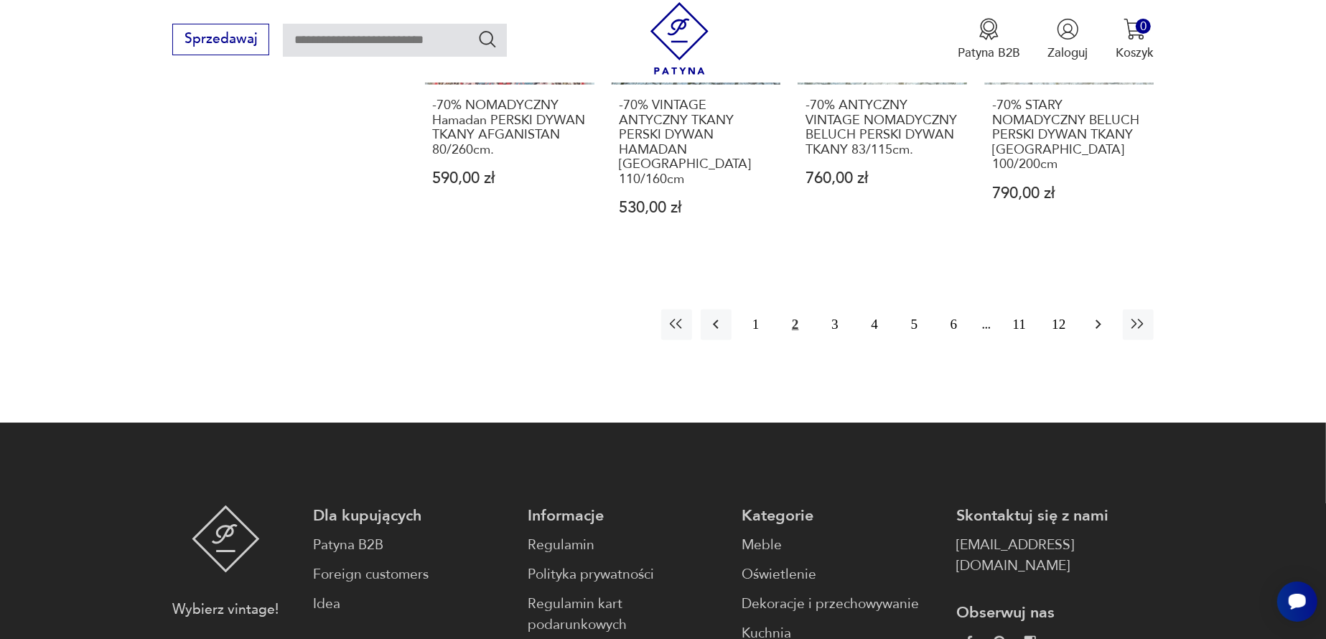
click at [1097, 316] on icon "button" at bounding box center [1098, 324] width 17 height 17
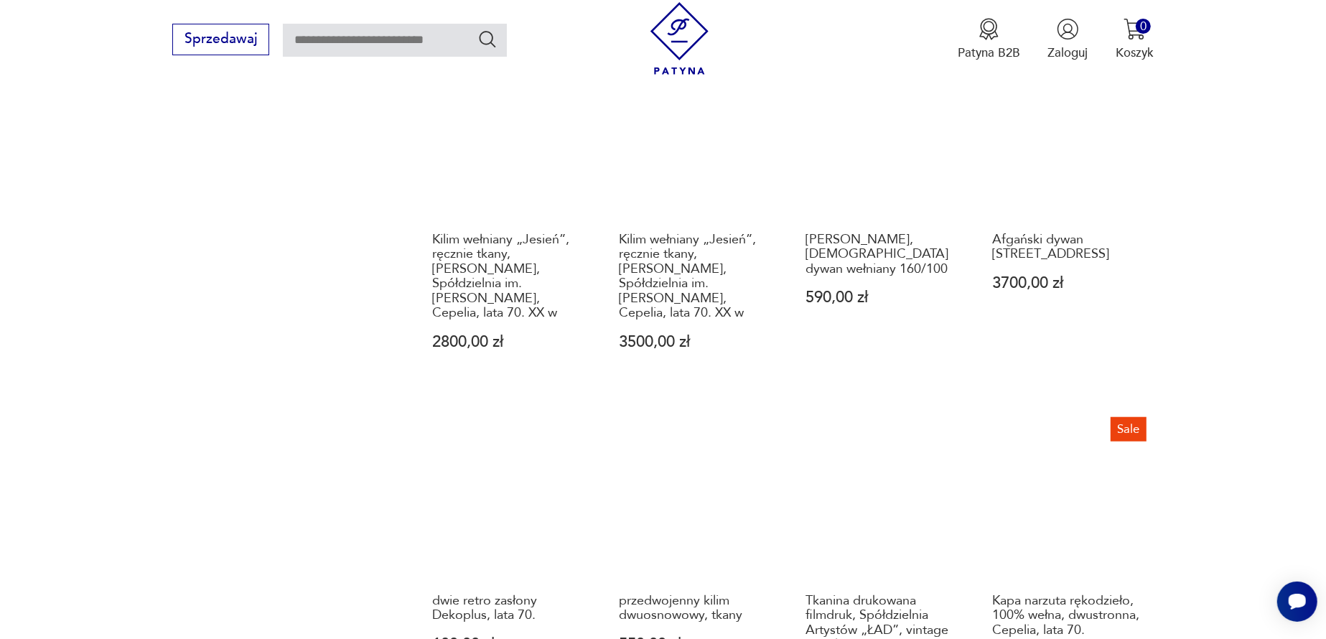
scroll to position [1216, 0]
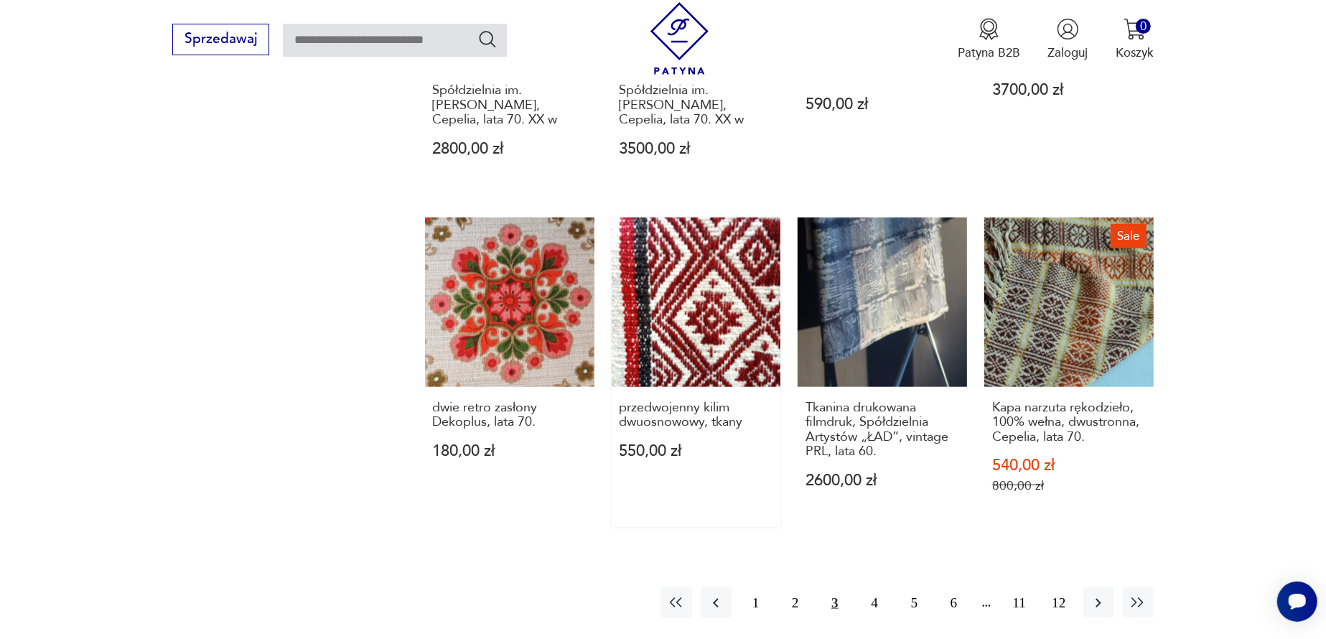
click at [694, 286] on link "przedwojenny kilim dwuosnowowy, tkany 550,00 zł" at bounding box center [696, 372] width 169 height 309
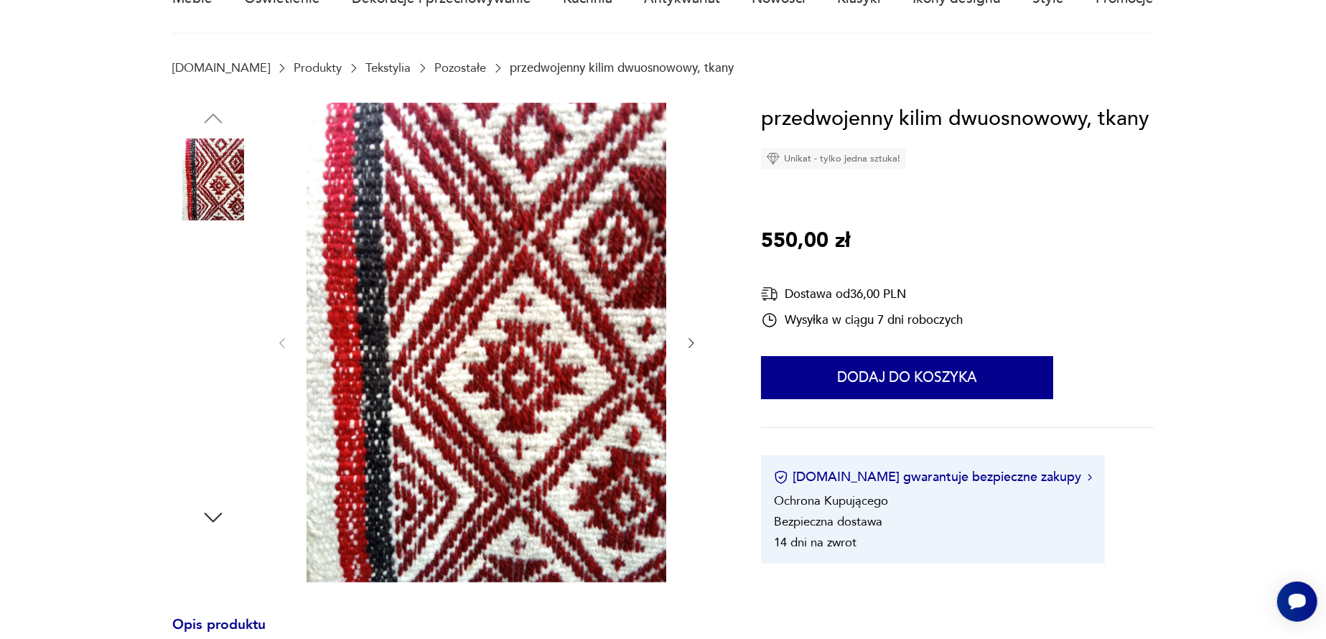
scroll to position [359, 0]
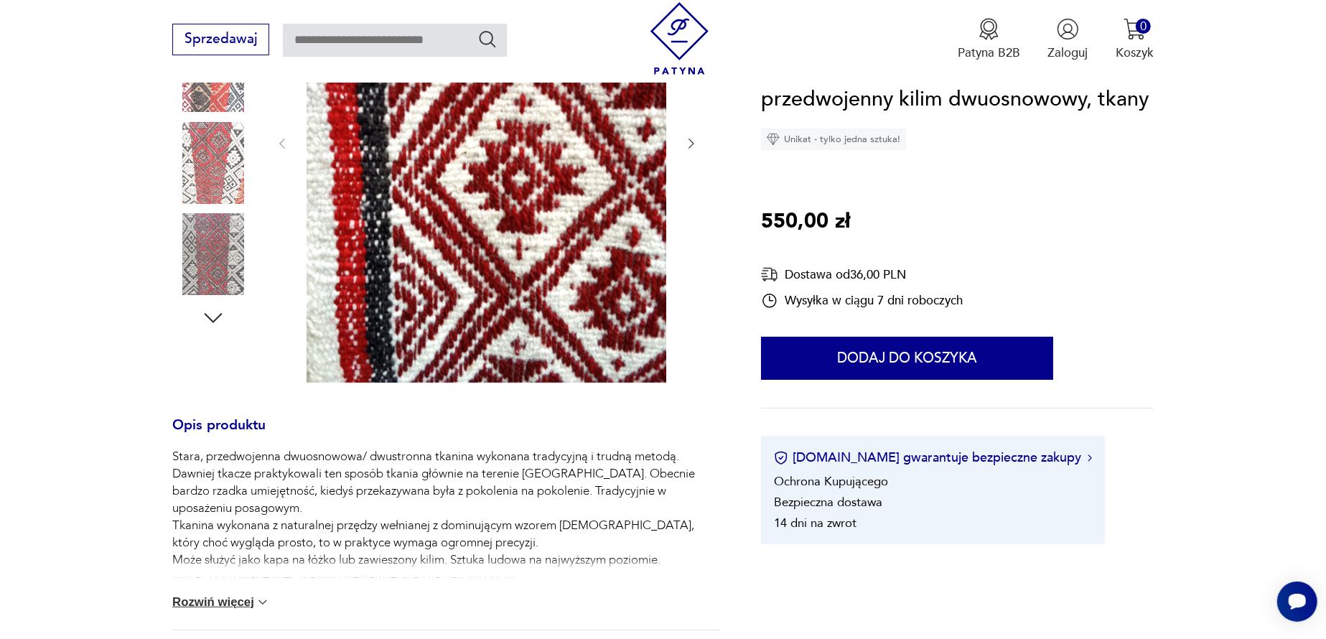
click at [204, 254] on img at bounding box center [213, 254] width 82 height 82
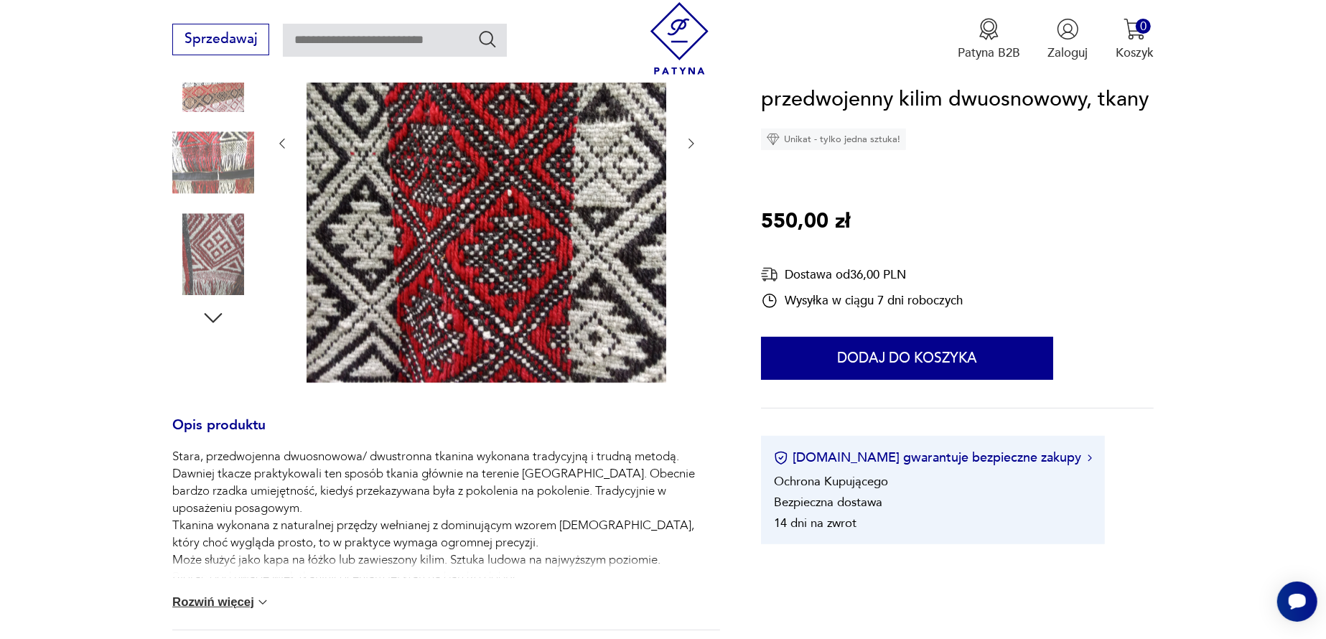
click at [215, 317] on icon "button" at bounding box center [213, 318] width 26 height 26
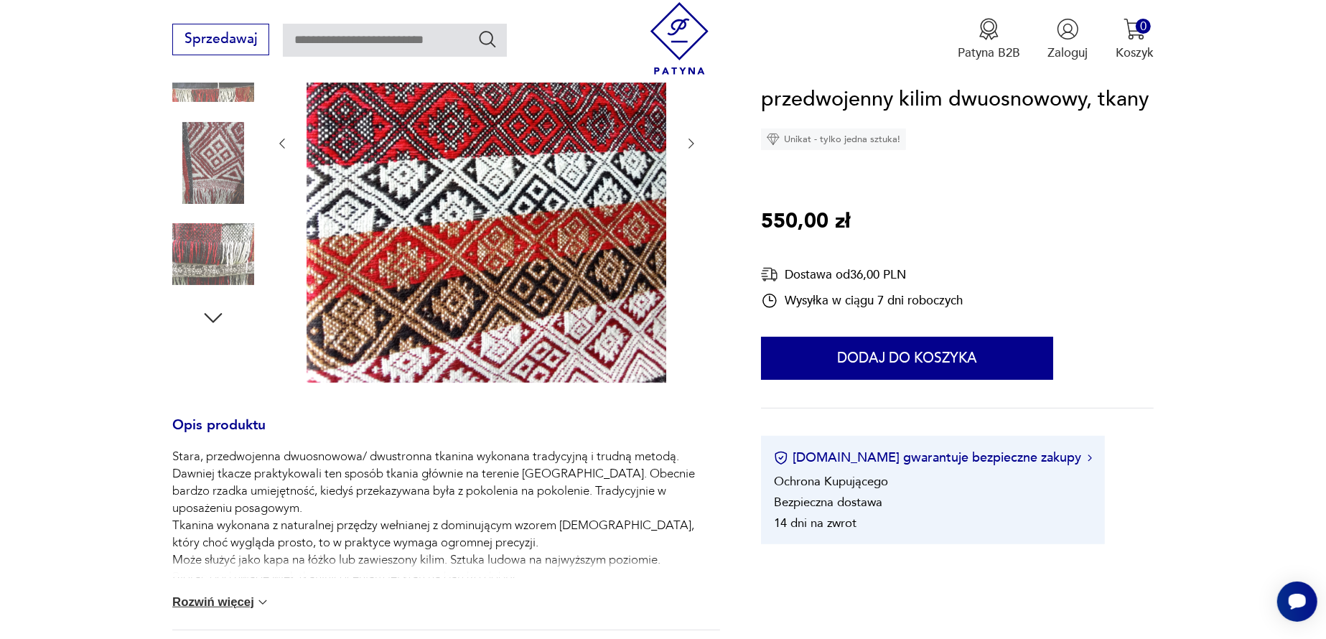
click at [205, 233] on img at bounding box center [213, 254] width 82 height 82
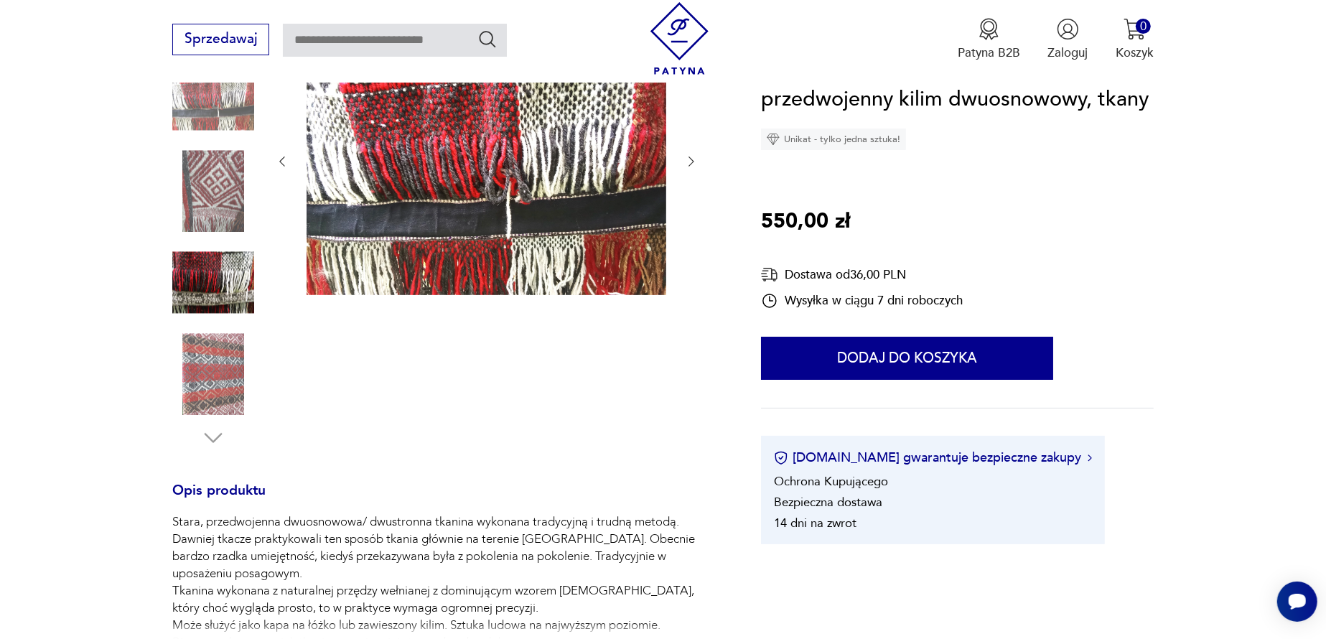
scroll to position [431, 0]
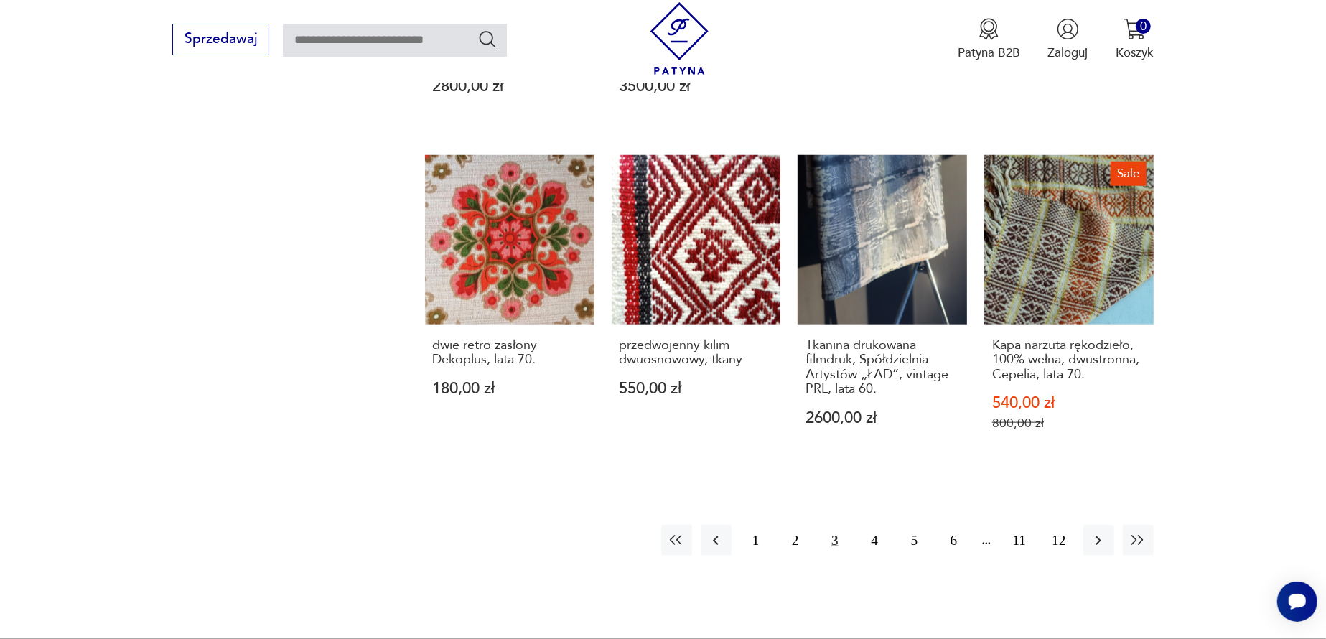
scroll to position [1443, 0]
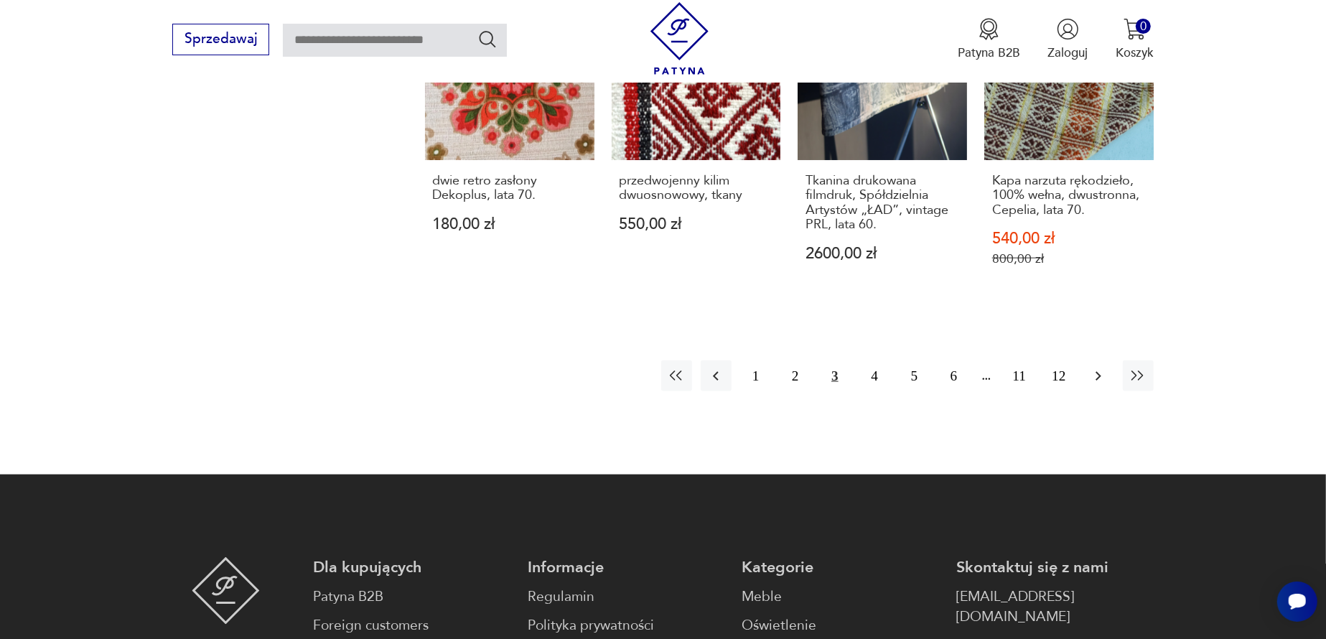
click at [1098, 373] on icon "button" at bounding box center [1098, 375] width 6 height 9
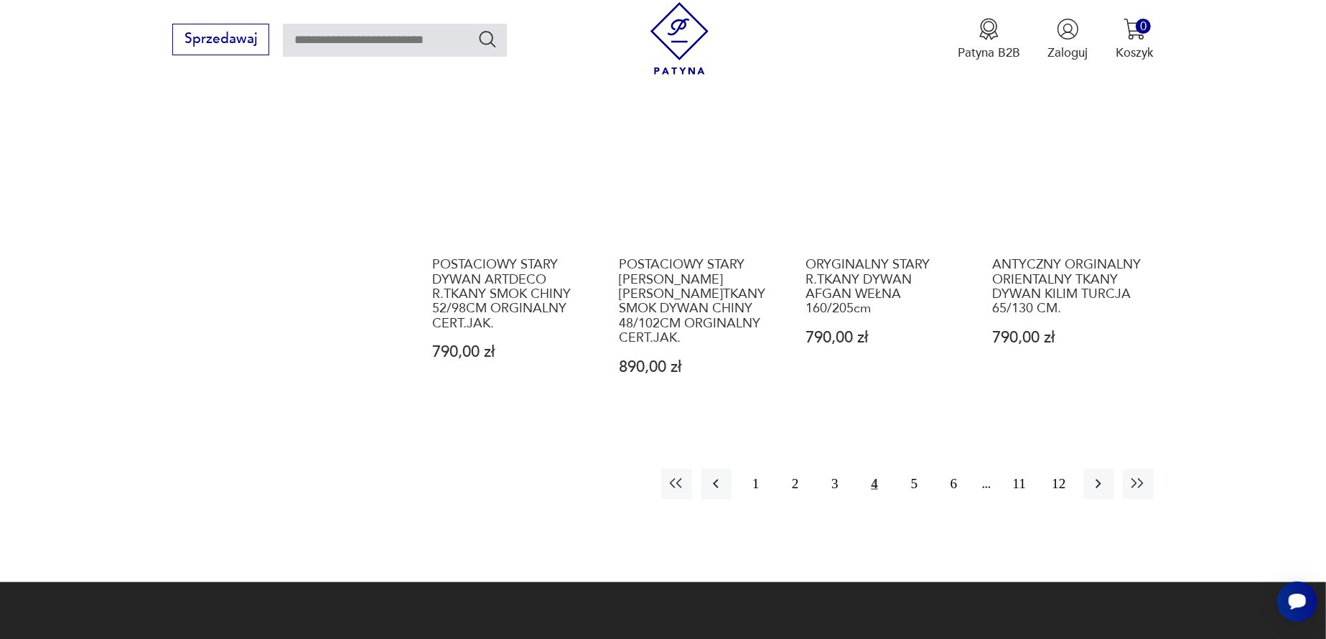
scroll to position [1575, 0]
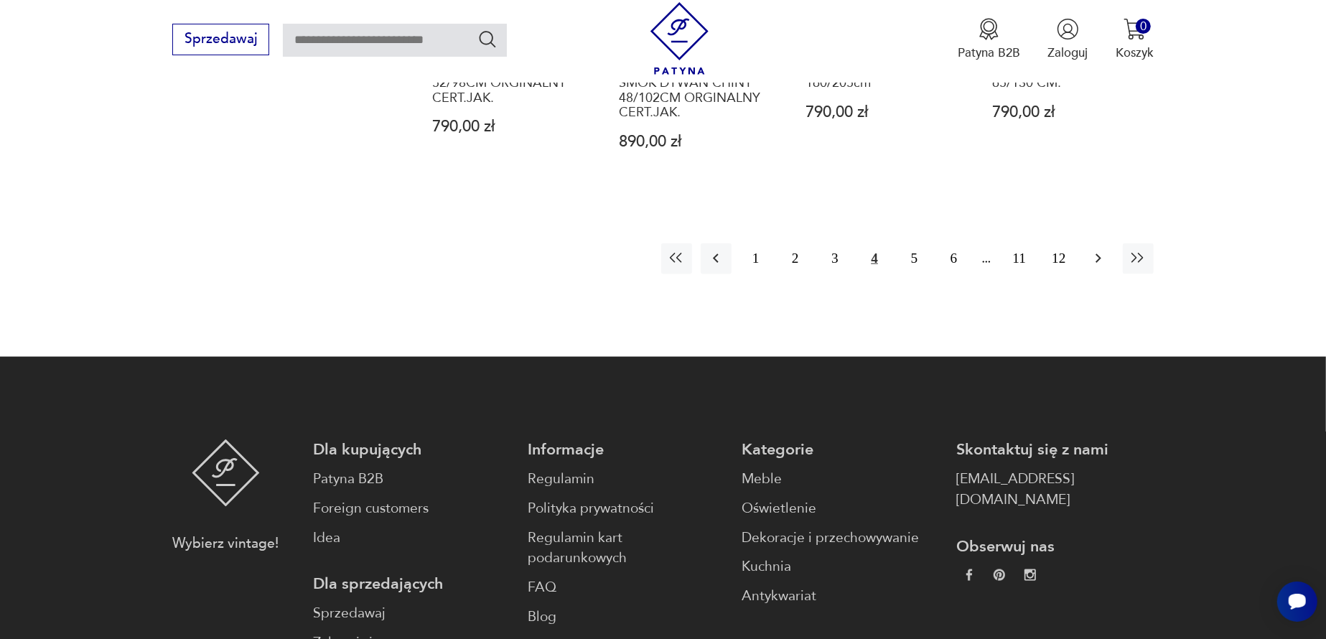
click at [1096, 250] on icon "button" at bounding box center [1098, 258] width 17 height 17
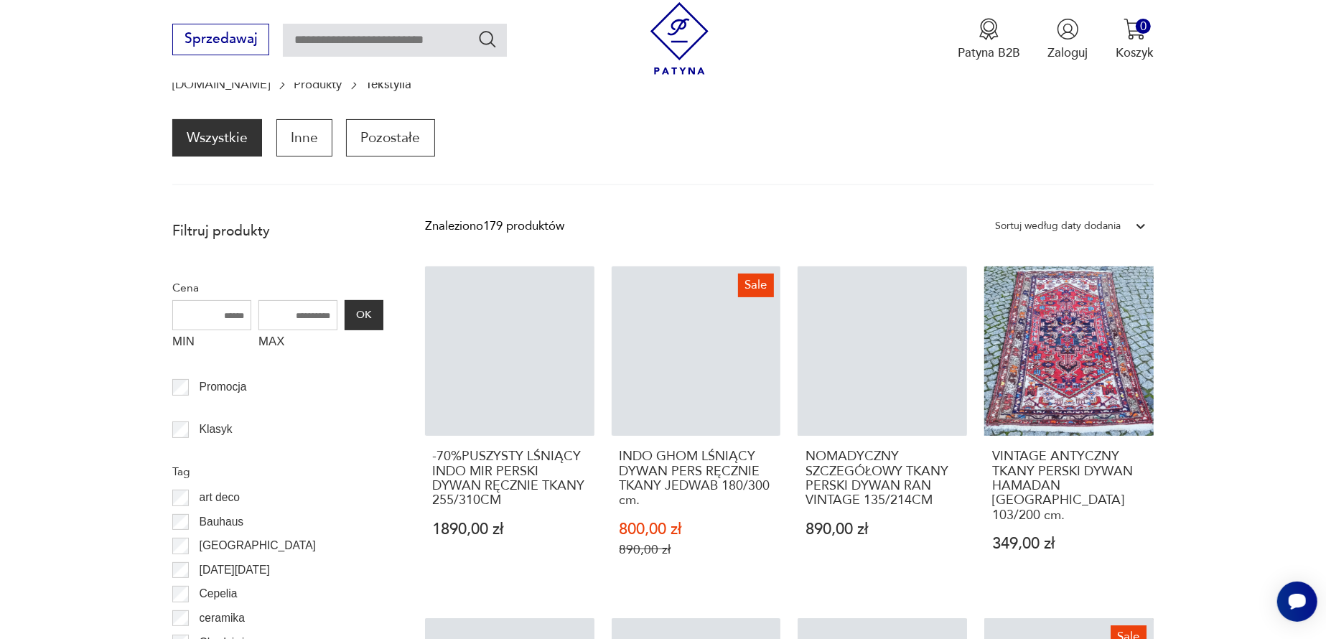
scroll to position [139, 0]
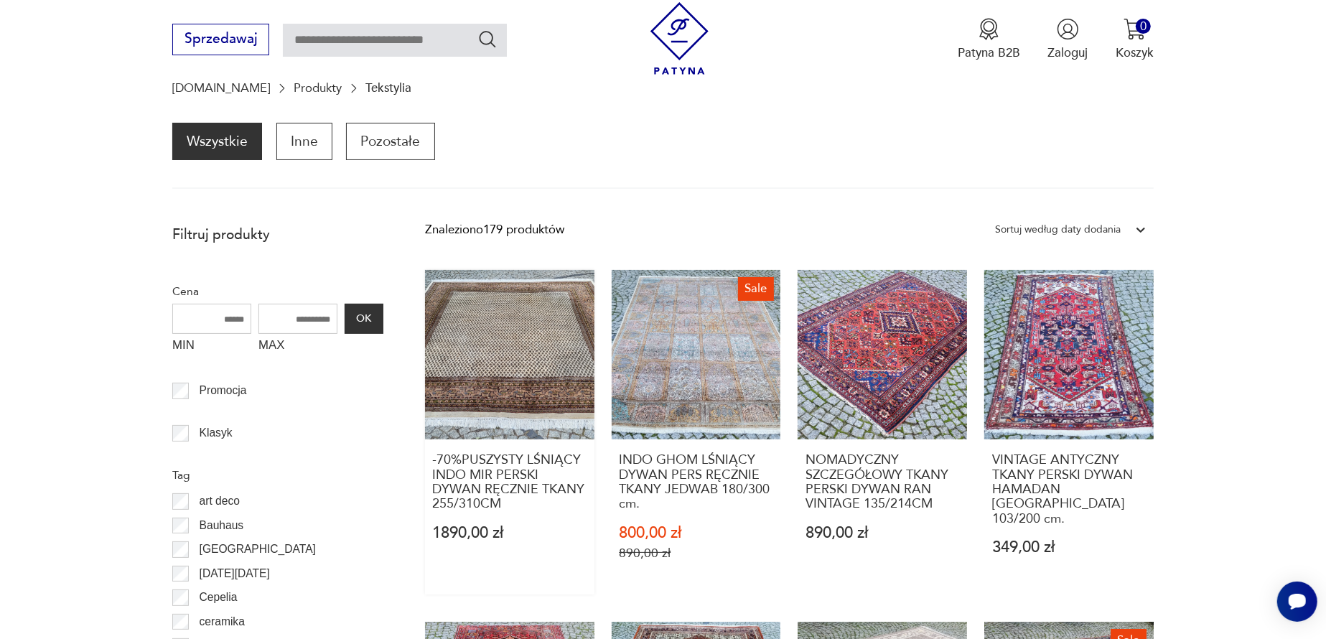
click at [508, 355] on link "-70%PUSZYSTY LŚNIĄCY INDO MIR PERSKI DYWAN RĘCZNIE TKANY 255/310CM 1890,00 zł" at bounding box center [509, 432] width 169 height 324
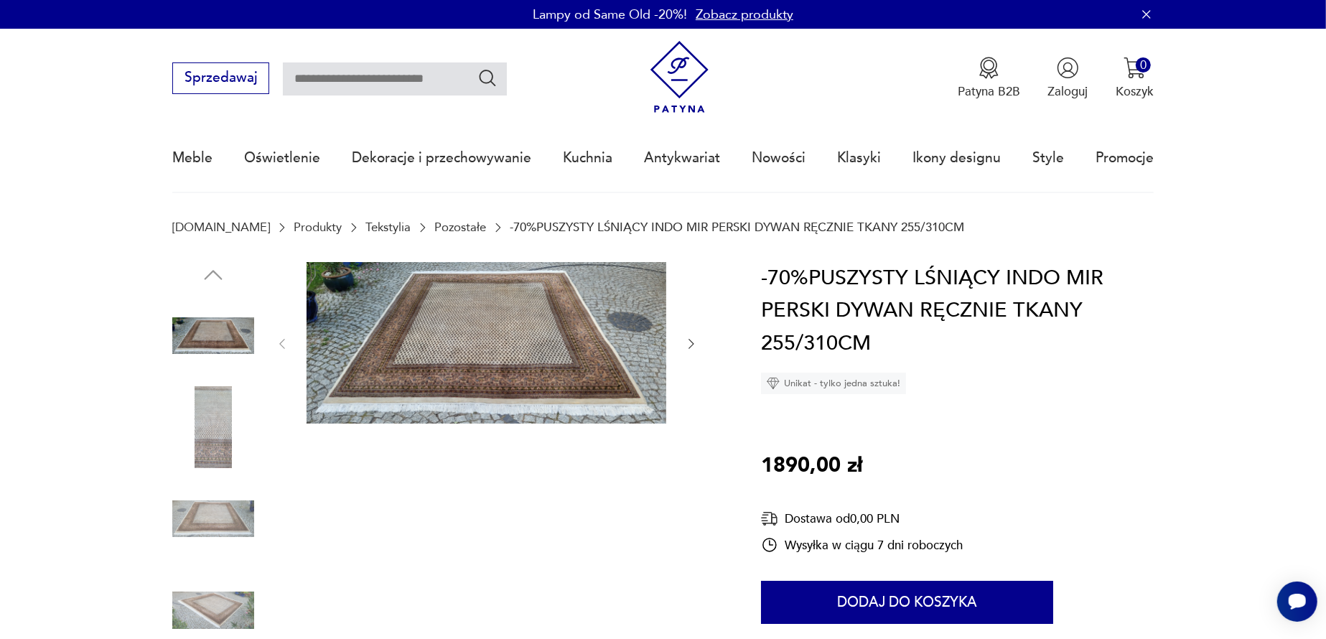
click at [500, 357] on img at bounding box center [487, 343] width 360 height 162
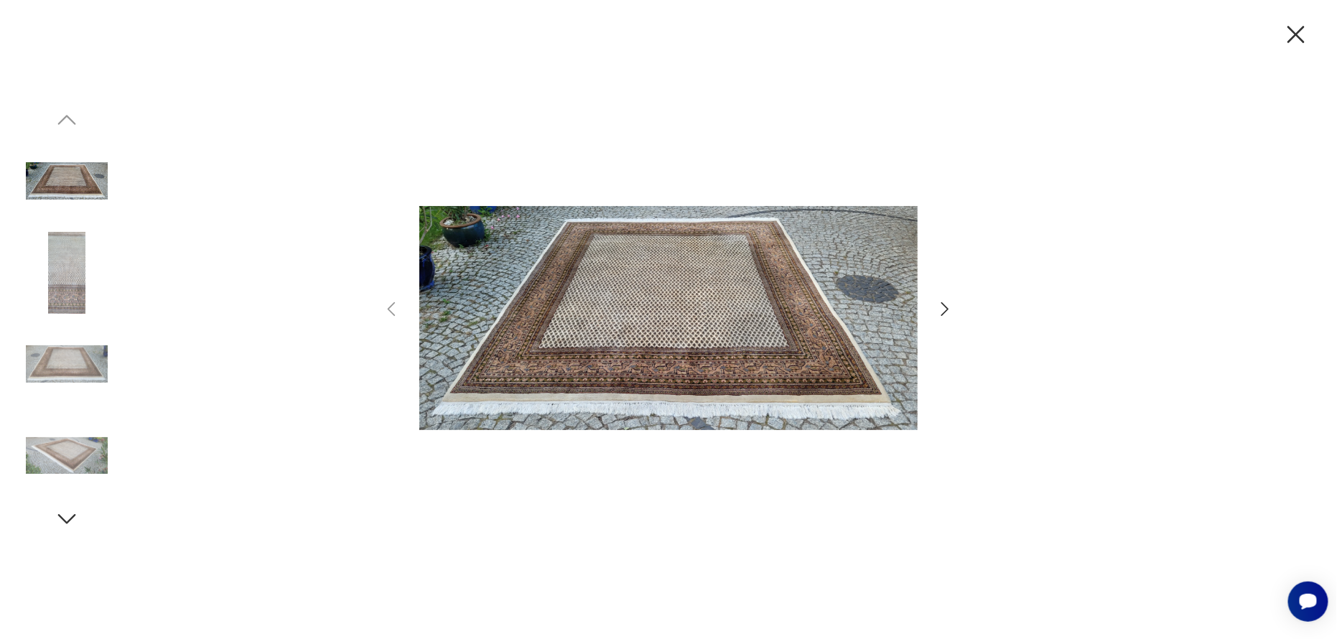
click at [947, 304] on icon "button" at bounding box center [945, 309] width 21 height 21
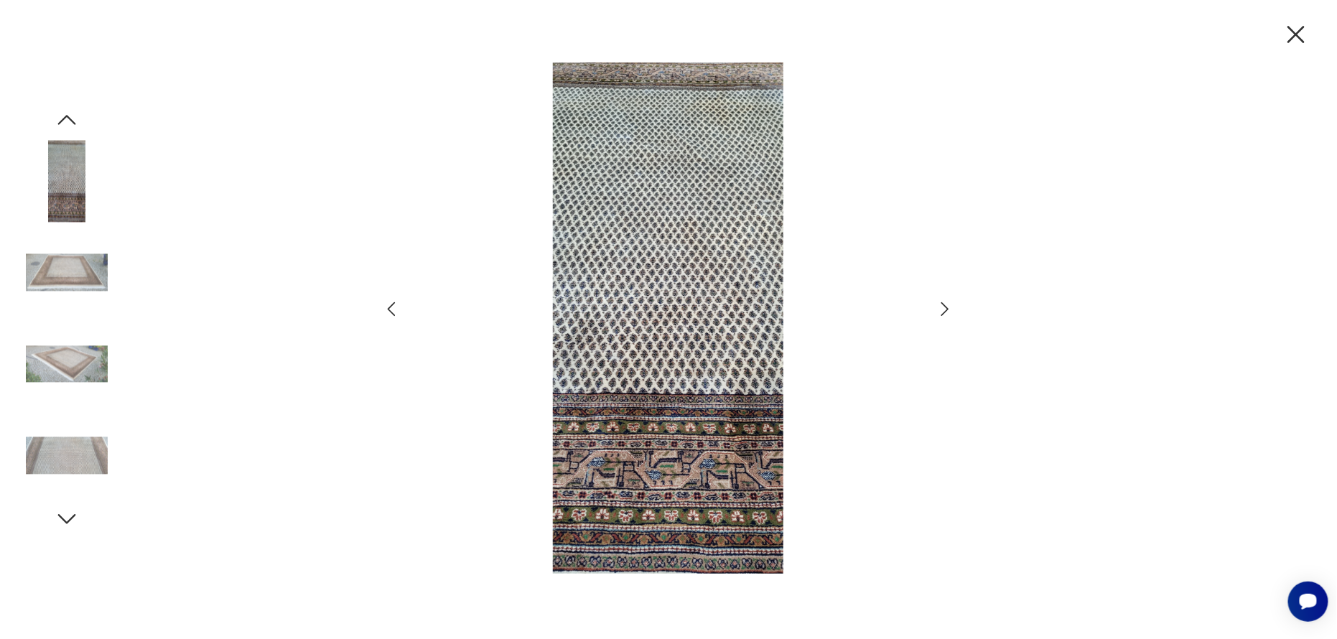
click at [947, 304] on icon "button" at bounding box center [945, 309] width 21 height 21
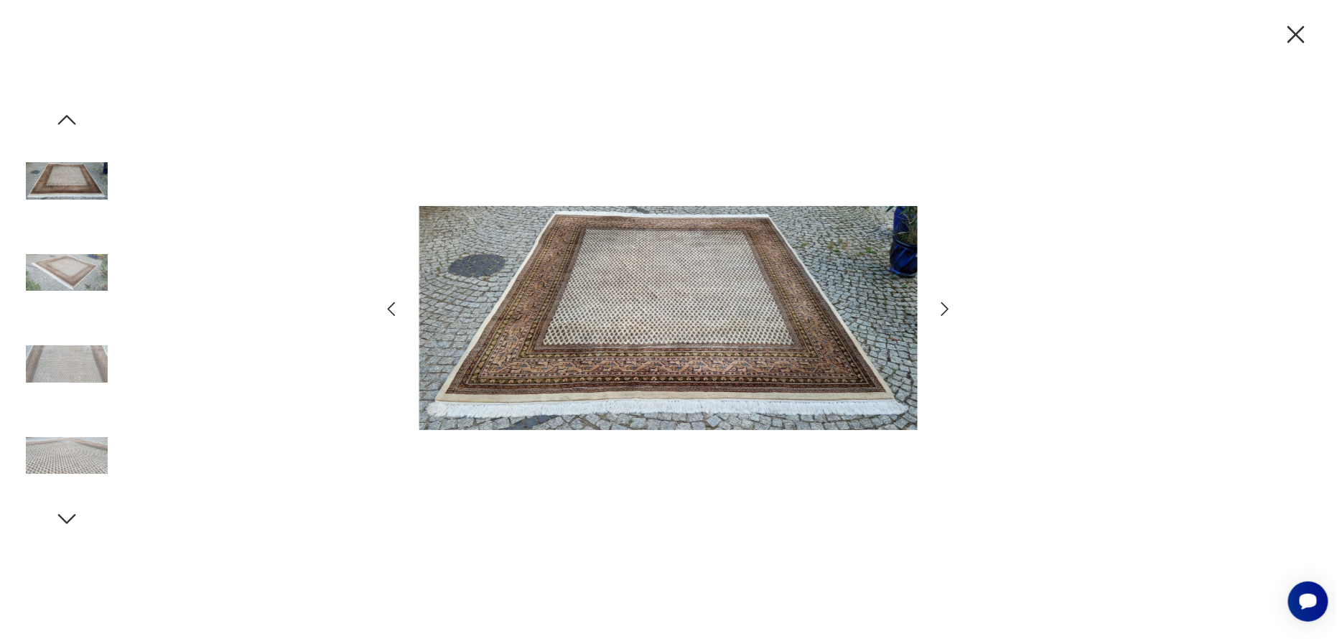
click at [947, 304] on icon "button" at bounding box center [945, 309] width 21 height 21
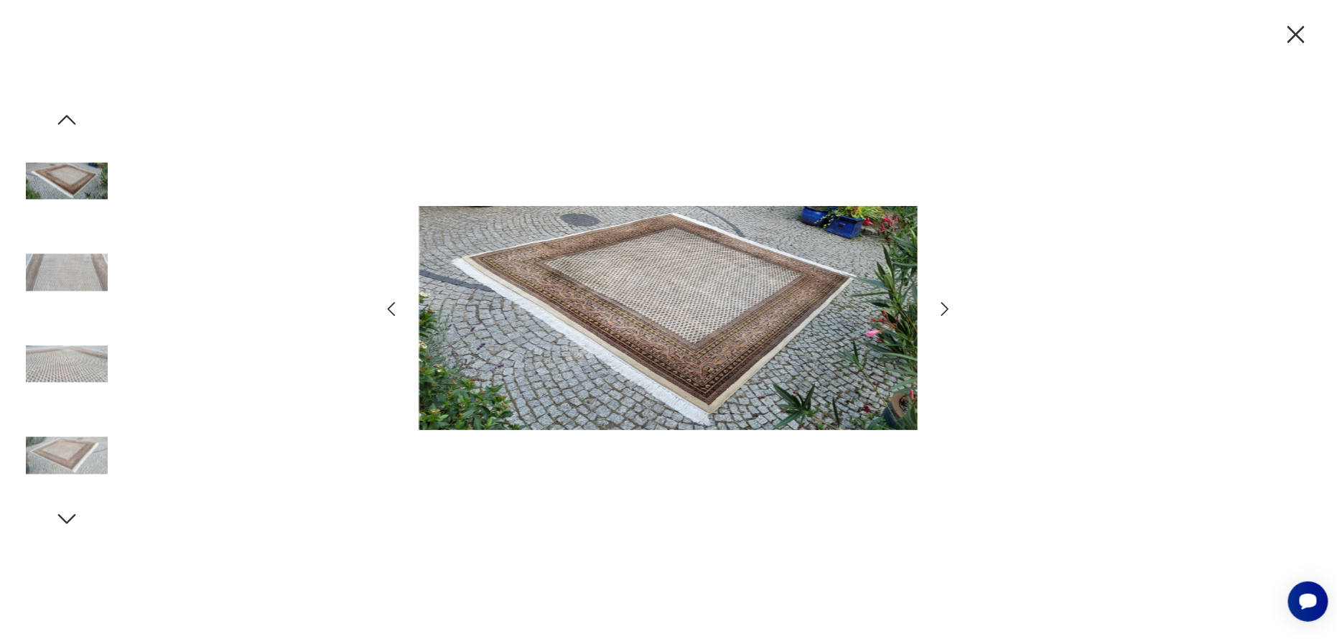
click at [947, 304] on icon "button" at bounding box center [945, 309] width 21 height 21
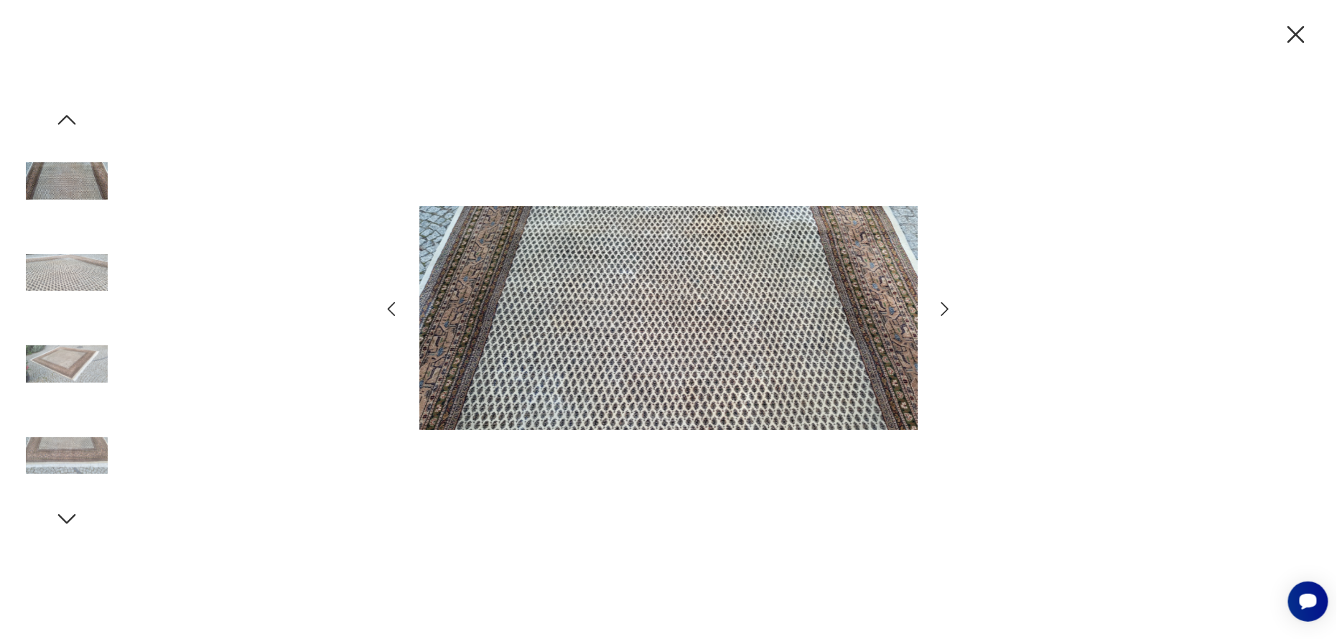
click at [947, 304] on icon "button" at bounding box center [945, 309] width 21 height 21
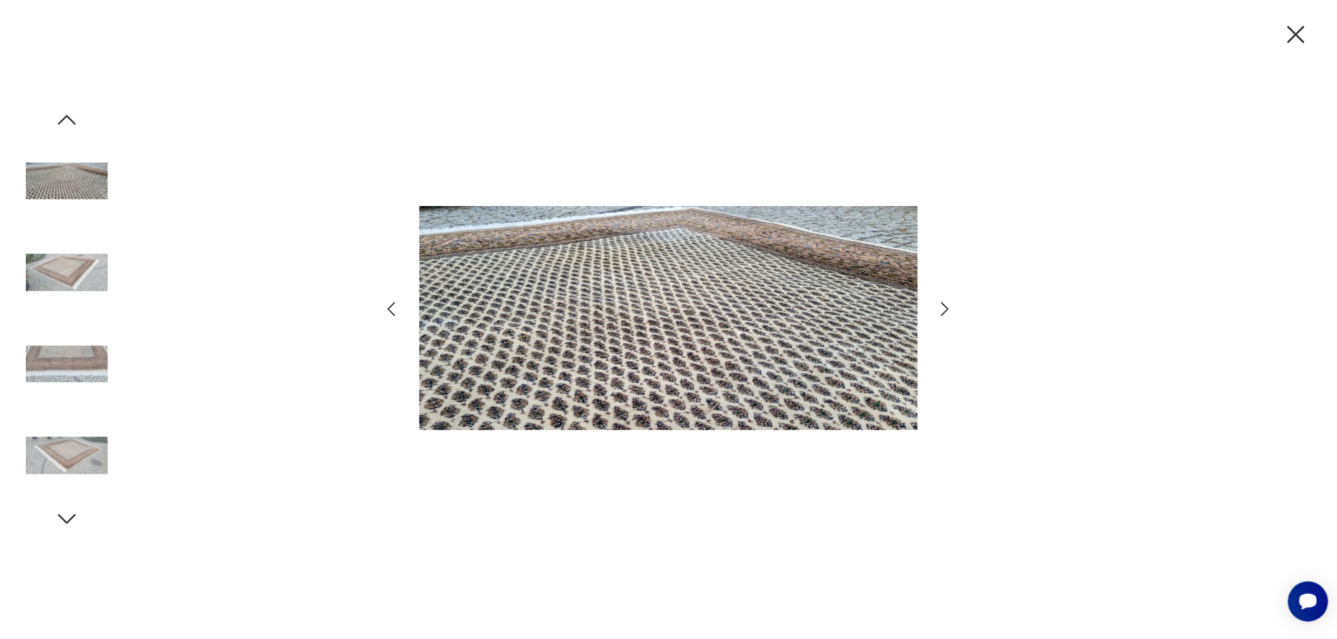
click at [947, 304] on icon "button" at bounding box center [945, 309] width 21 height 21
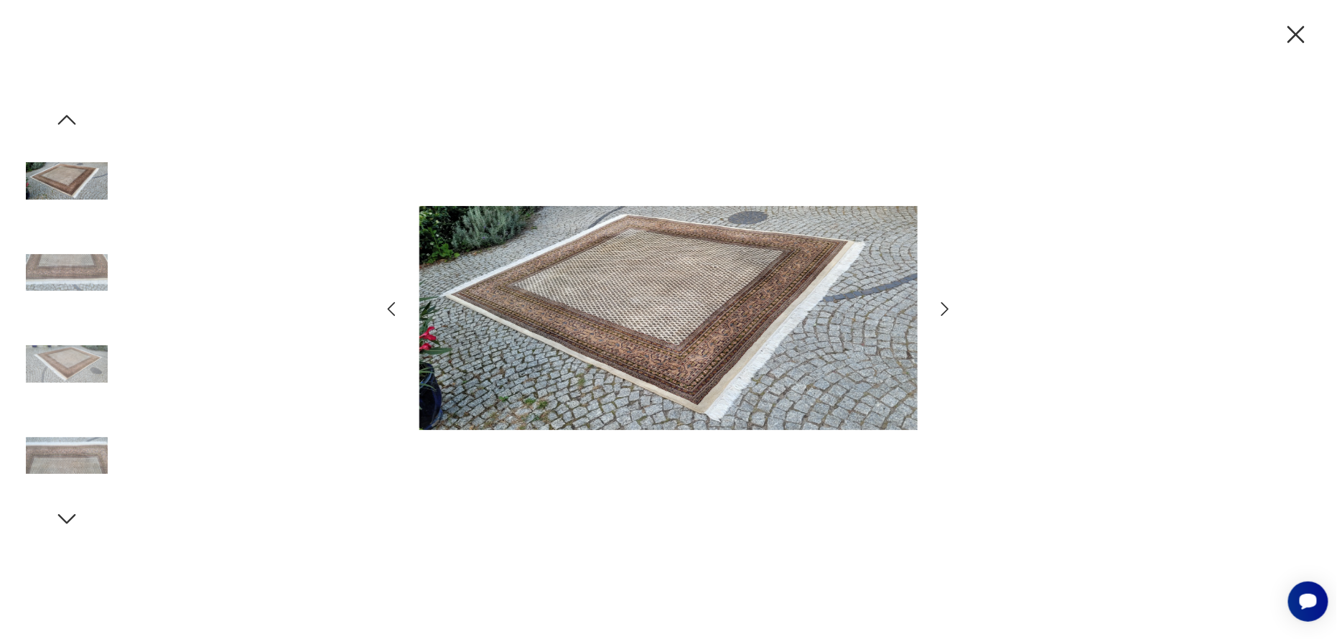
click at [947, 304] on icon "button" at bounding box center [945, 309] width 21 height 21
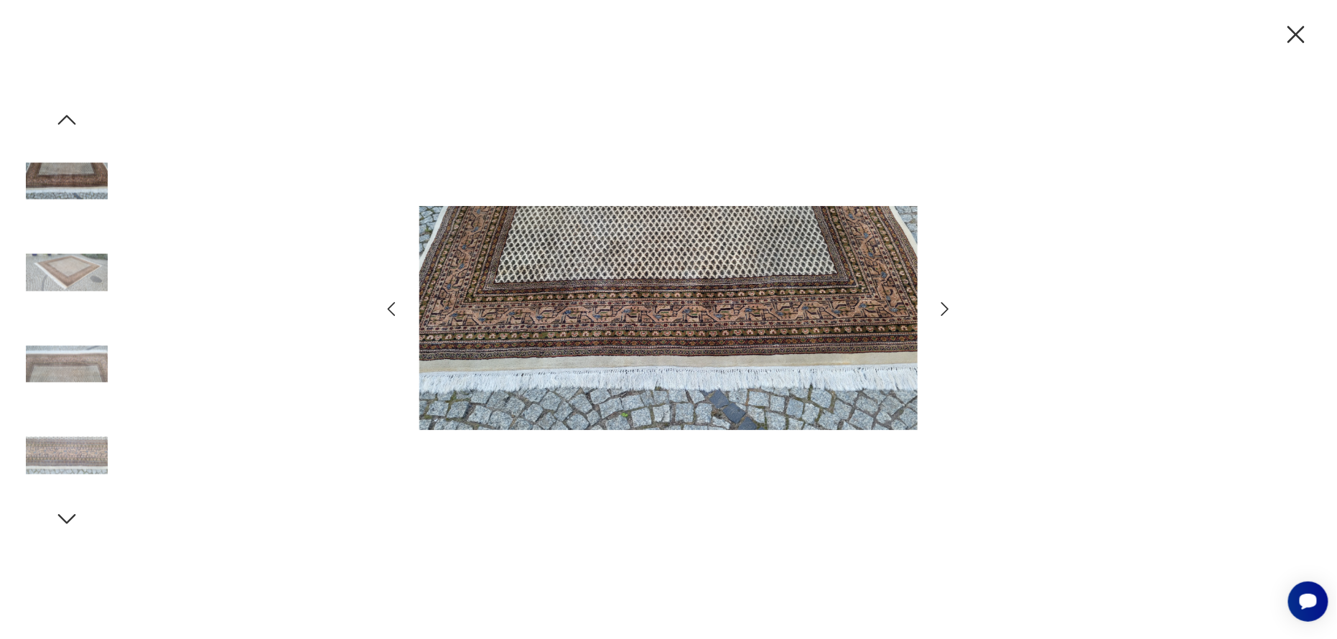
click at [943, 304] on icon "button" at bounding box center [945, 309] width 8 height 14
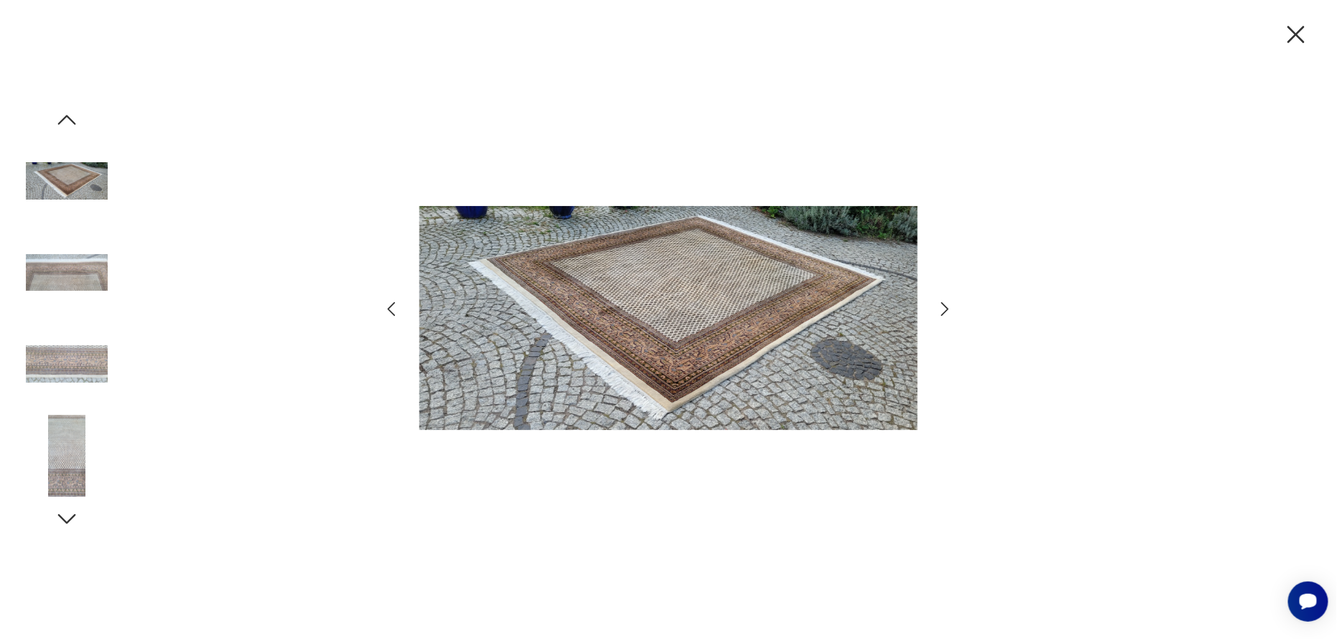
click at [943, 308] on icon "button" at bounding box center [945, 309] width 21 height 21
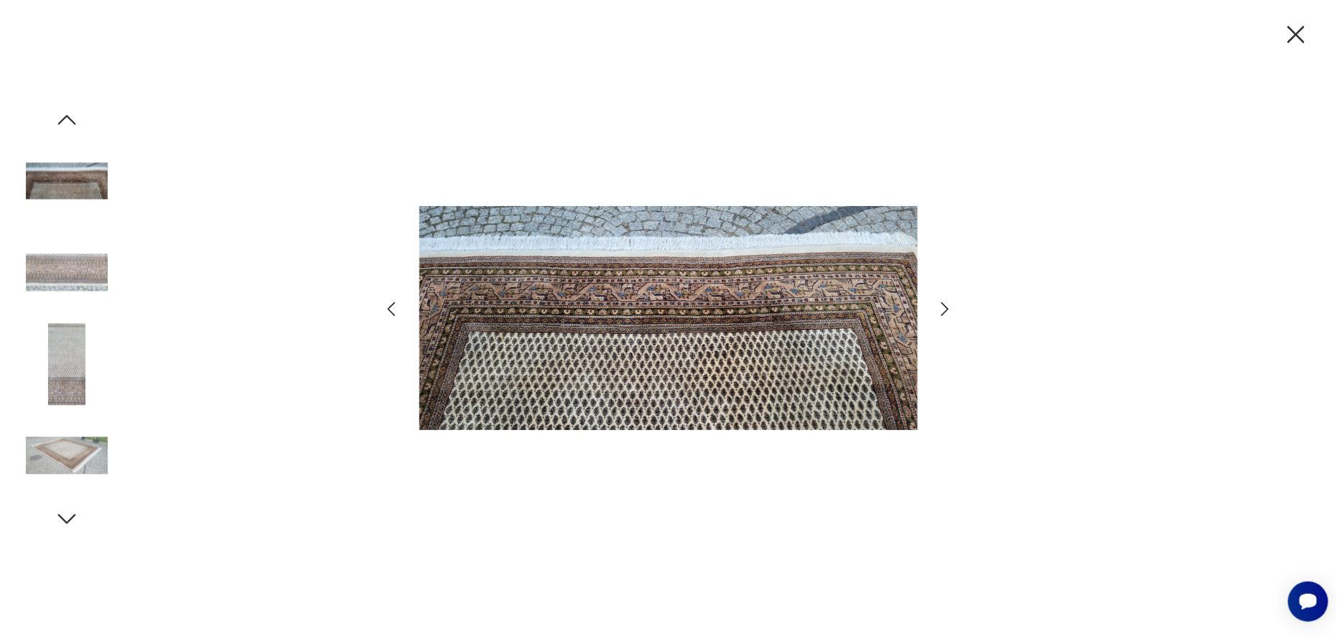
click at [943, 308] on icon "button" at bounding box center [945, 309] width 21 height 21
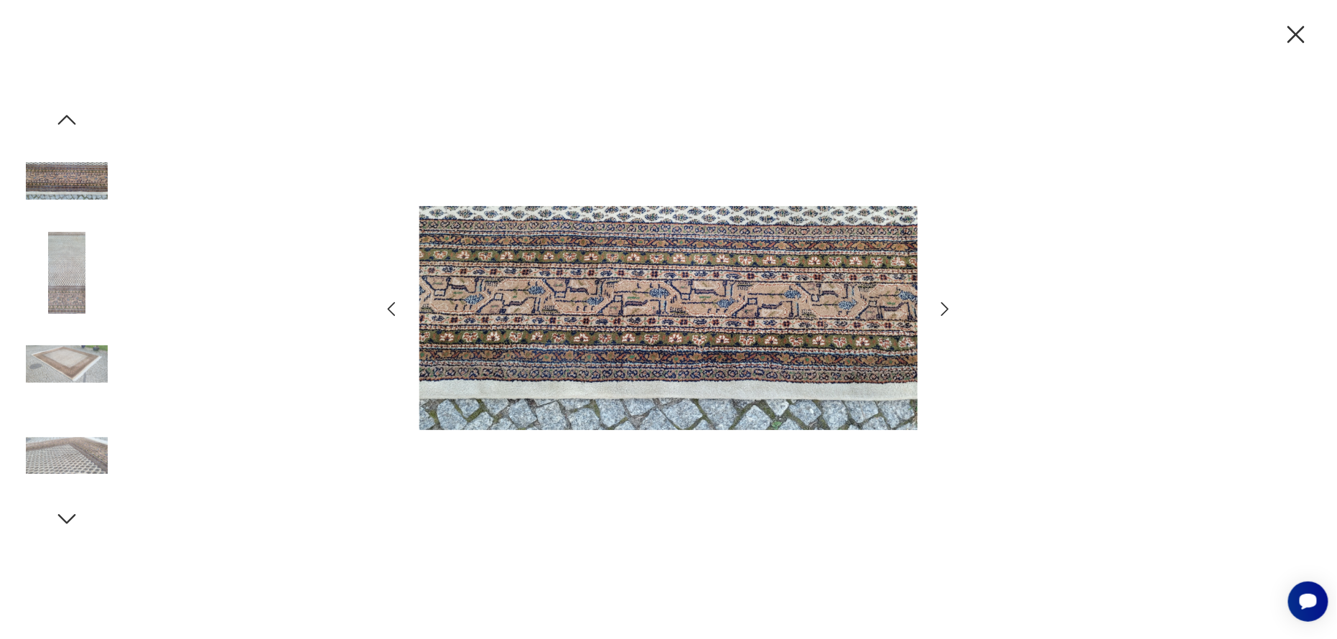
click at [943, 308] on icon "button" at bounding box center [945, 309] width 21 height 21
